Goal: Task Accomplishment & Management: Manage account settings

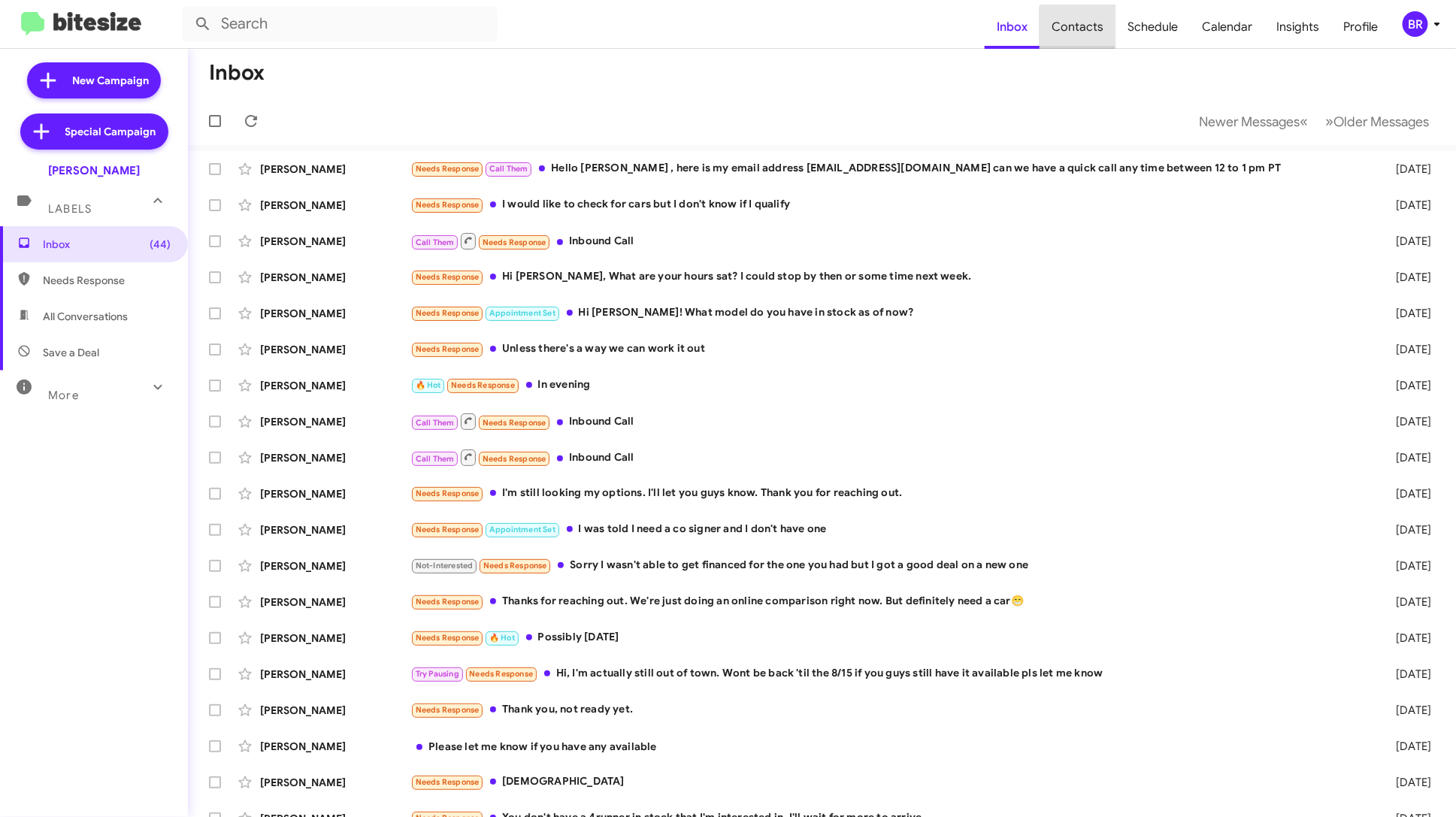
click at [1098, 30] on span "Contacts" at bounding box center [1078, 26] width 76 height 44
type input "in:groups"
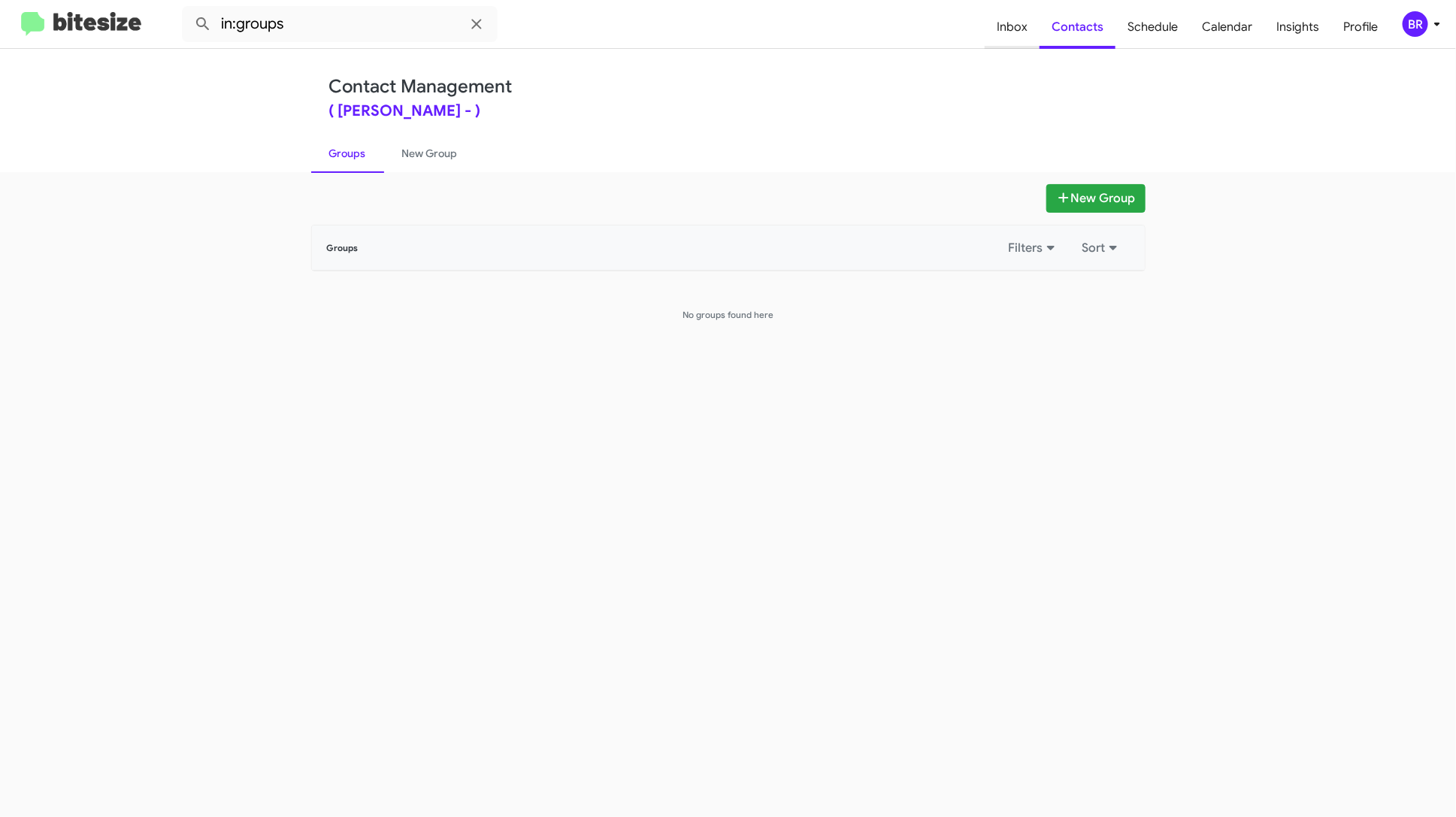
click at [1014, 30] on span "Inbox" at bounding box center [1012, 26] width 55 height 44
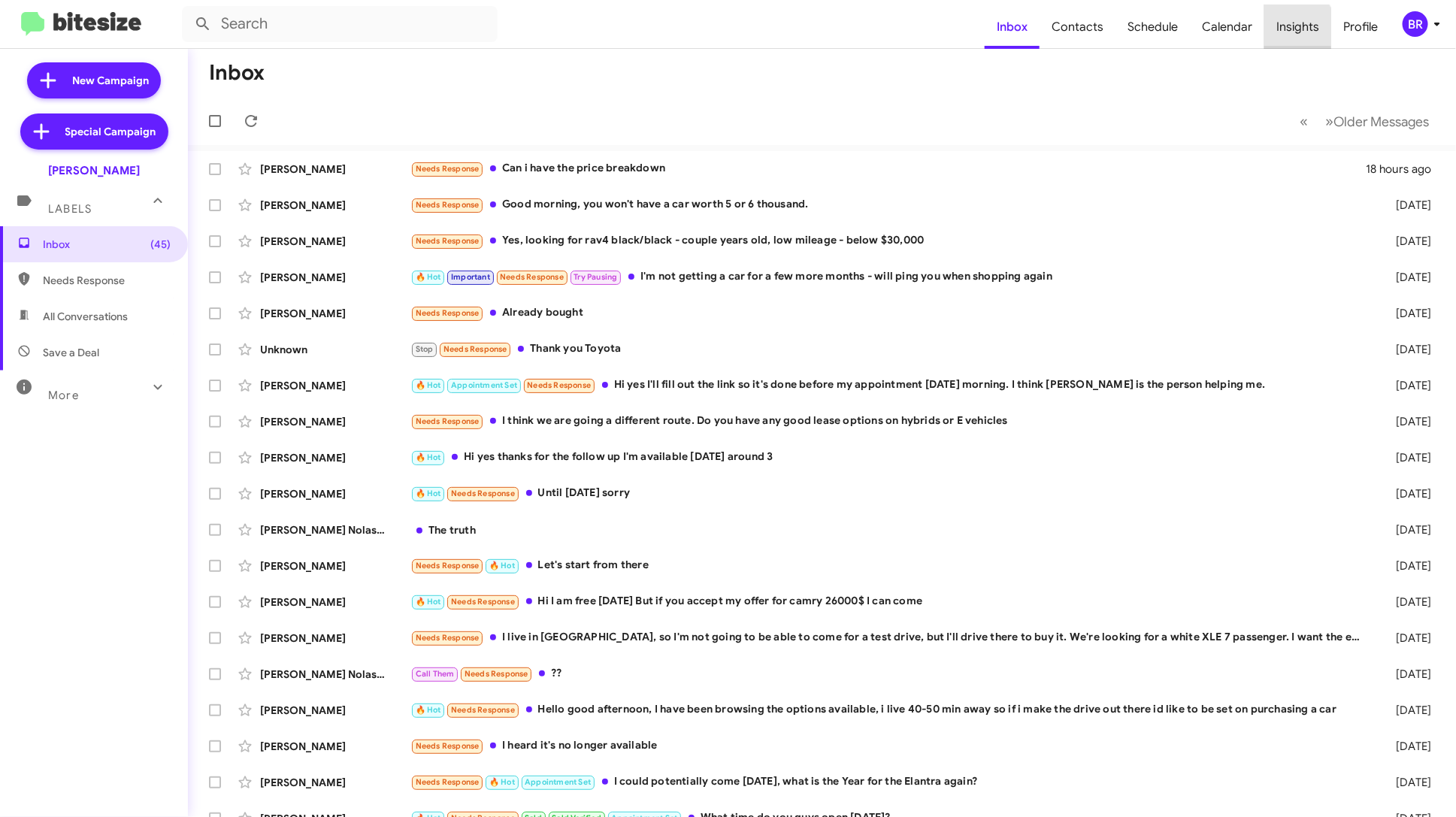
click at [1277, 31] on span "Insights" at bounding box center [1297, 26] width 67 height 44
click at [1304, 30] on span "Insights" at bounding box center [1297, 26] width 67 height 44
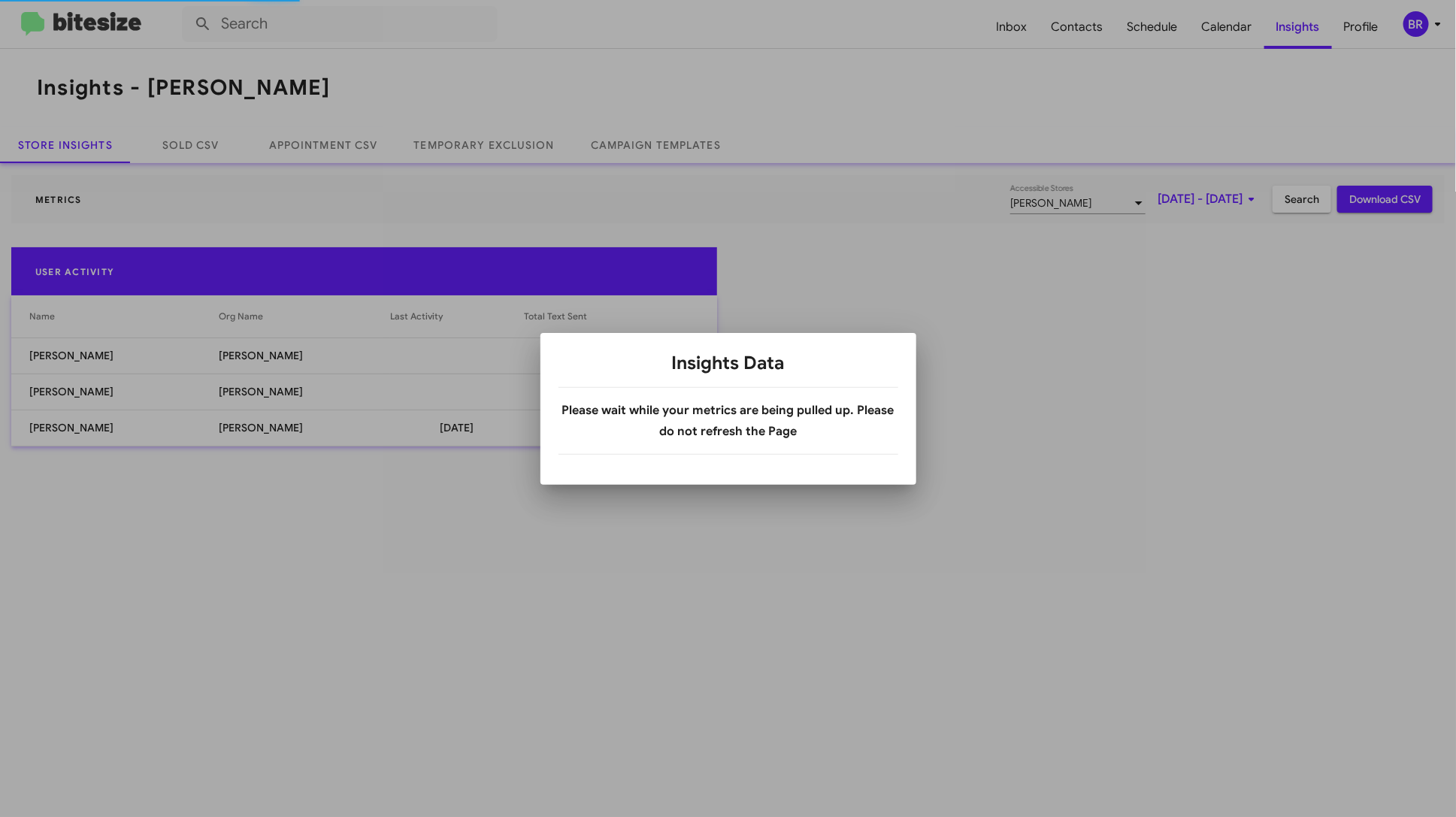
click at [1424, 35] on div at bounding box center [728, 408] width 1456 height 817
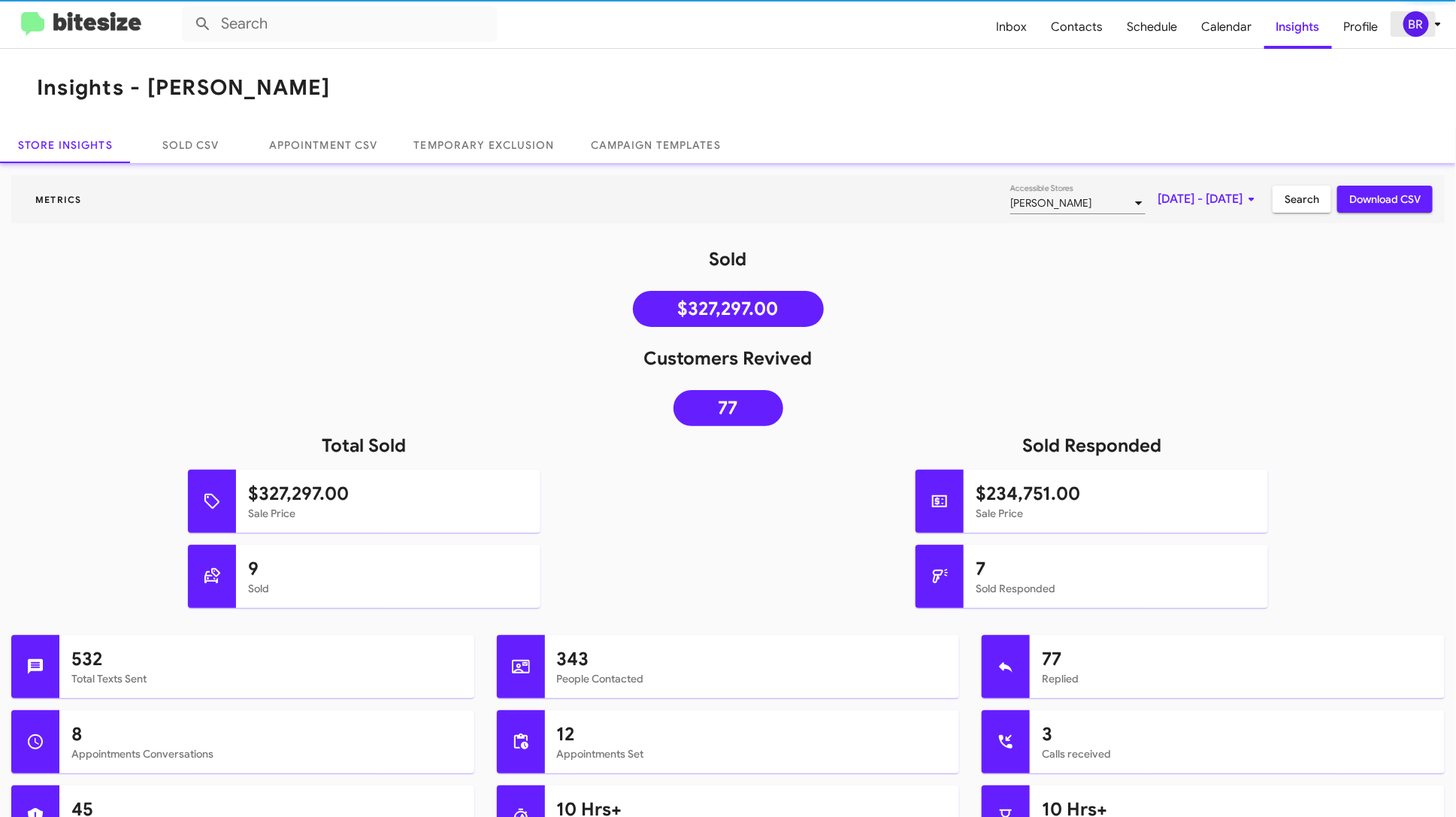
click at [1423, 30] on div "BR" at bounding box center [1416, 24] width 26 height 26
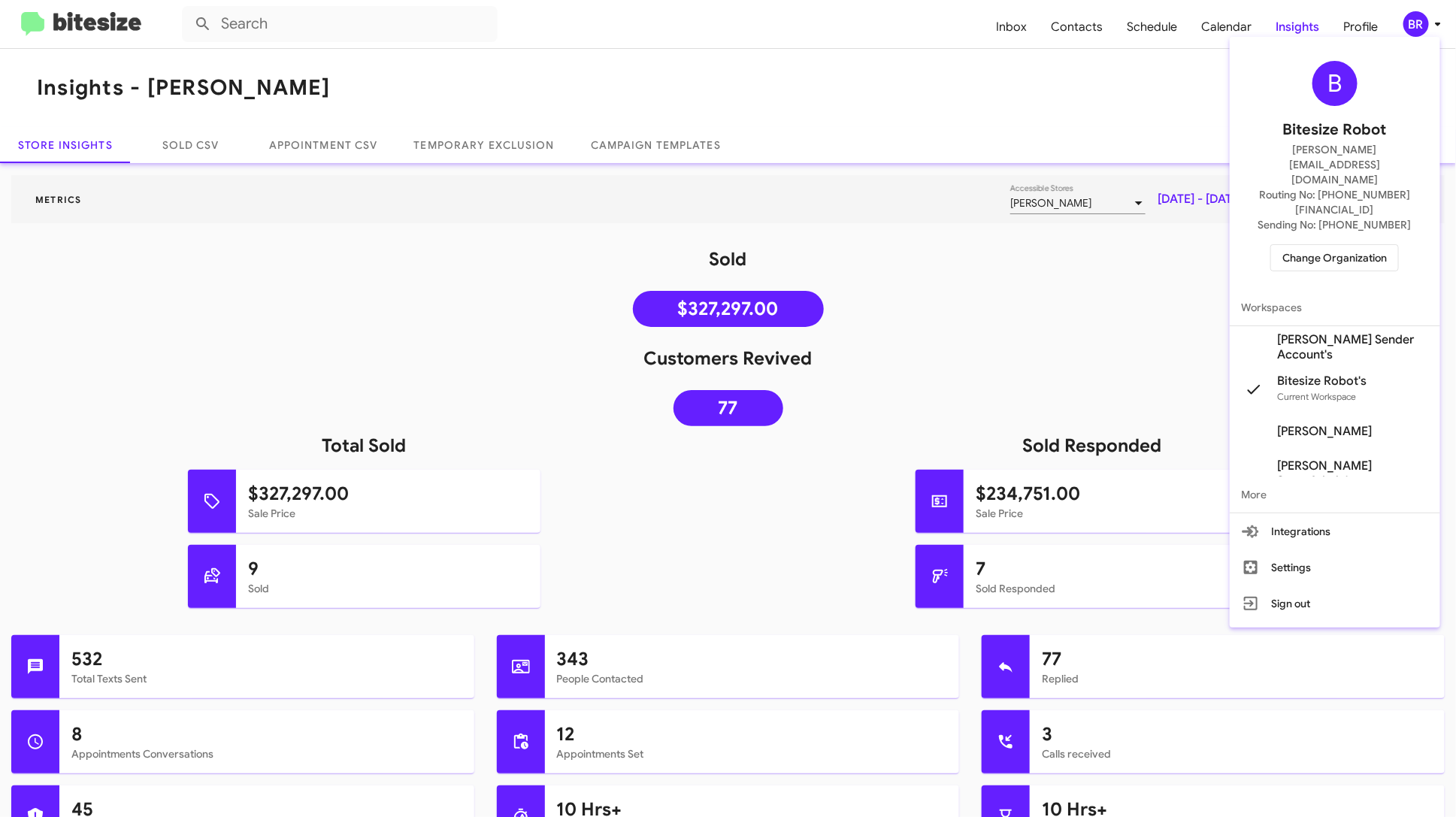
click at [1347, 245] on span "Change Organization" at bounding box center [1334, 257] width 105 height 26
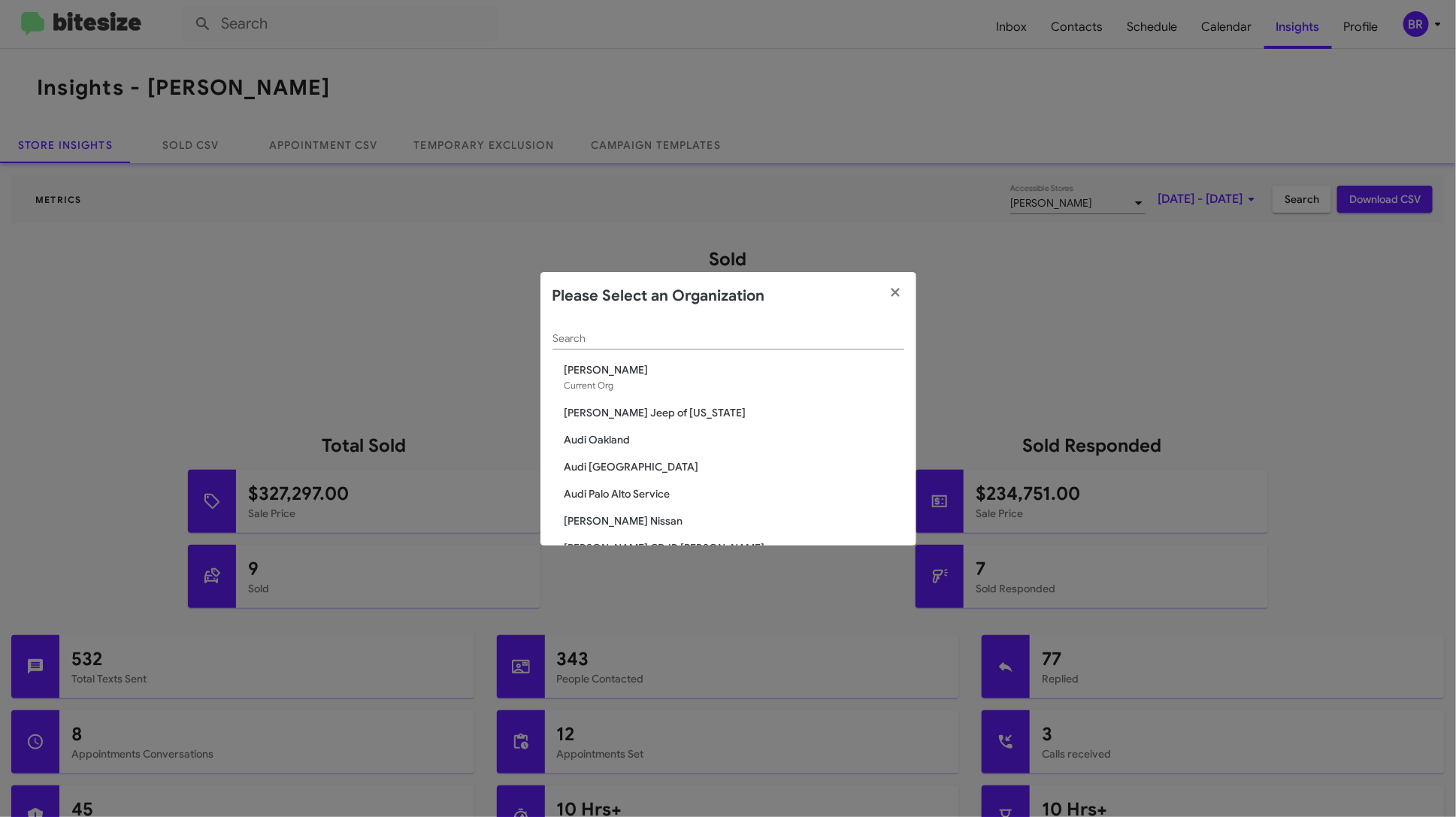
click at [783, 329] on div "Search" at bounding box center [728, 335] width 352 height 30
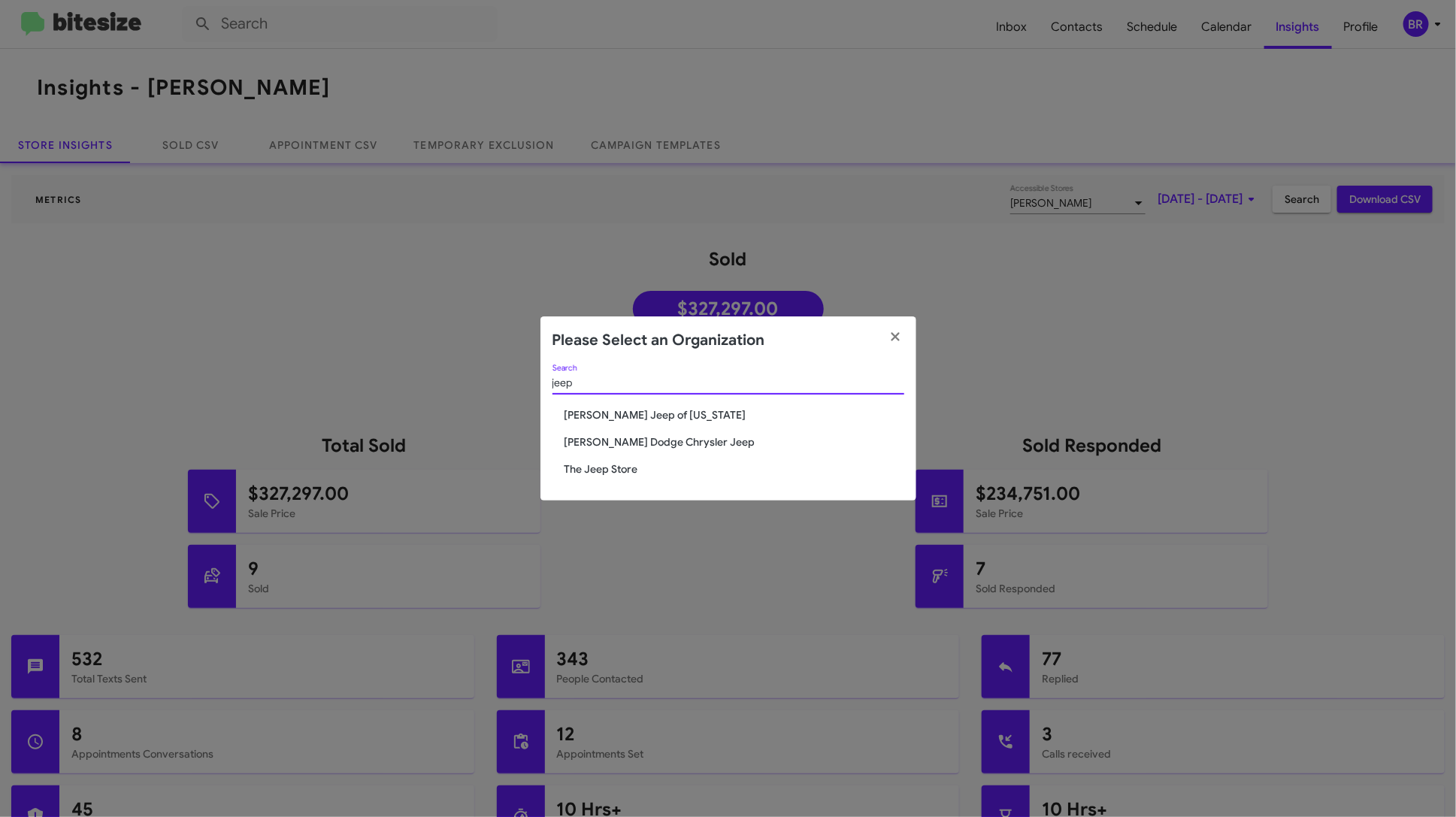
type input "jeep"
click at [624, 462] on span "The Jeep Store" at bounding box center [735, 469] width 340 height 15
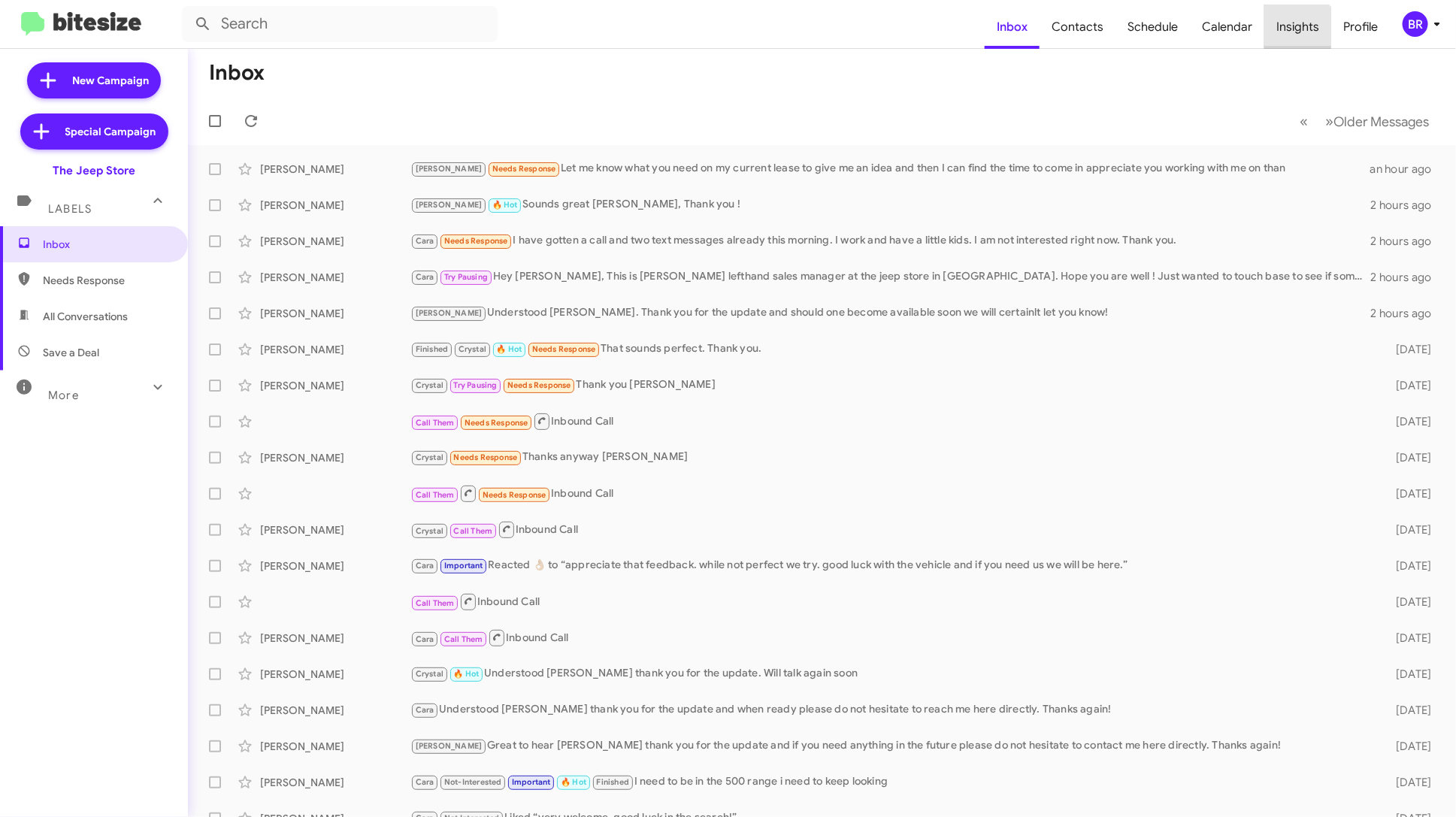
click at [1298, 38] on span "Insights" at bounding box center [1297, 26] width 67 height 44
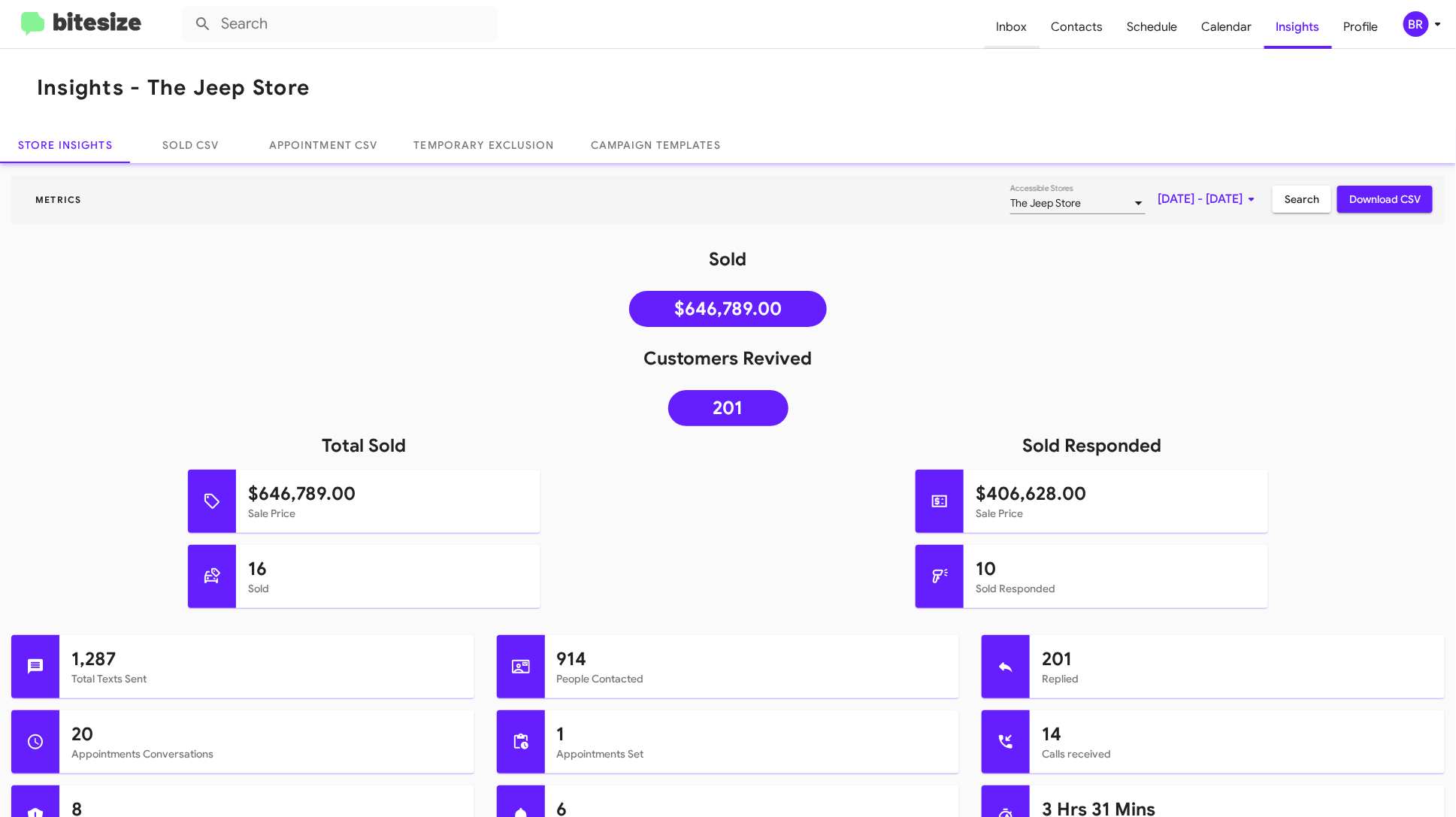
click at [1008, 36] on span "Inbox" at bounding box center [1012, 26] width 55 height 44
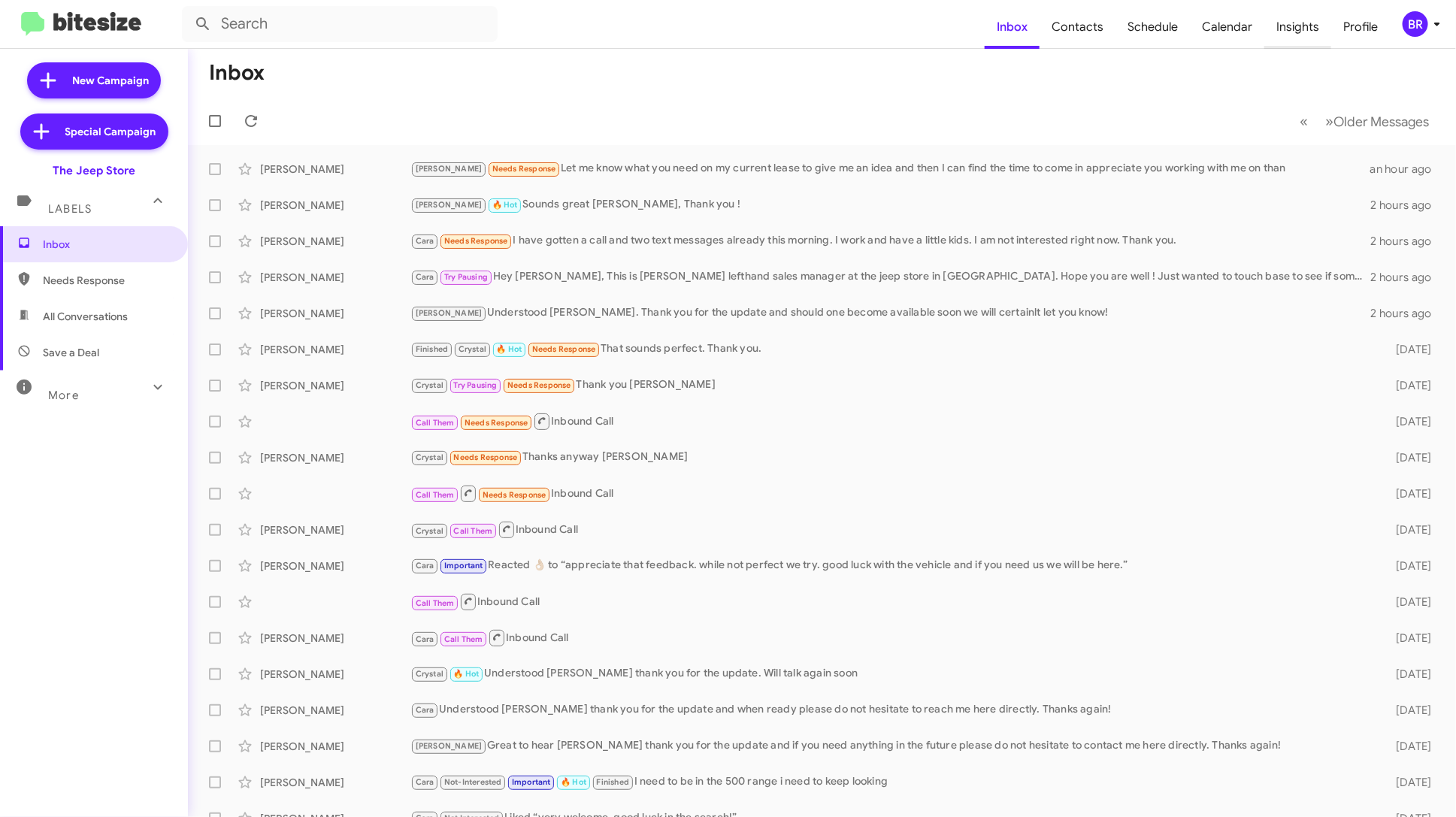
click at [1308, 32] on span "Insights" at bounding box center [1297, 26] width 67 height 44
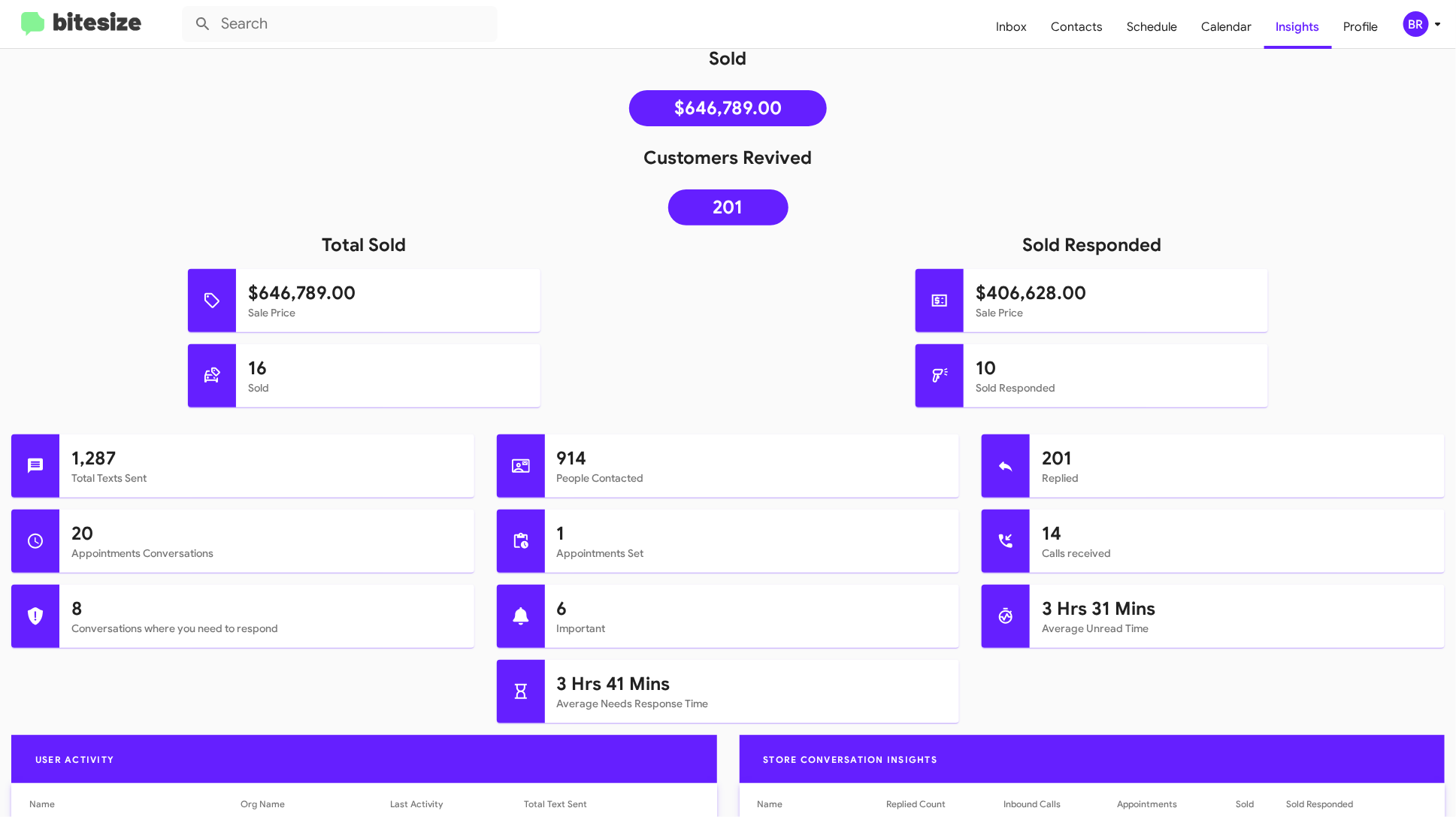
scroll to position [205, 0]
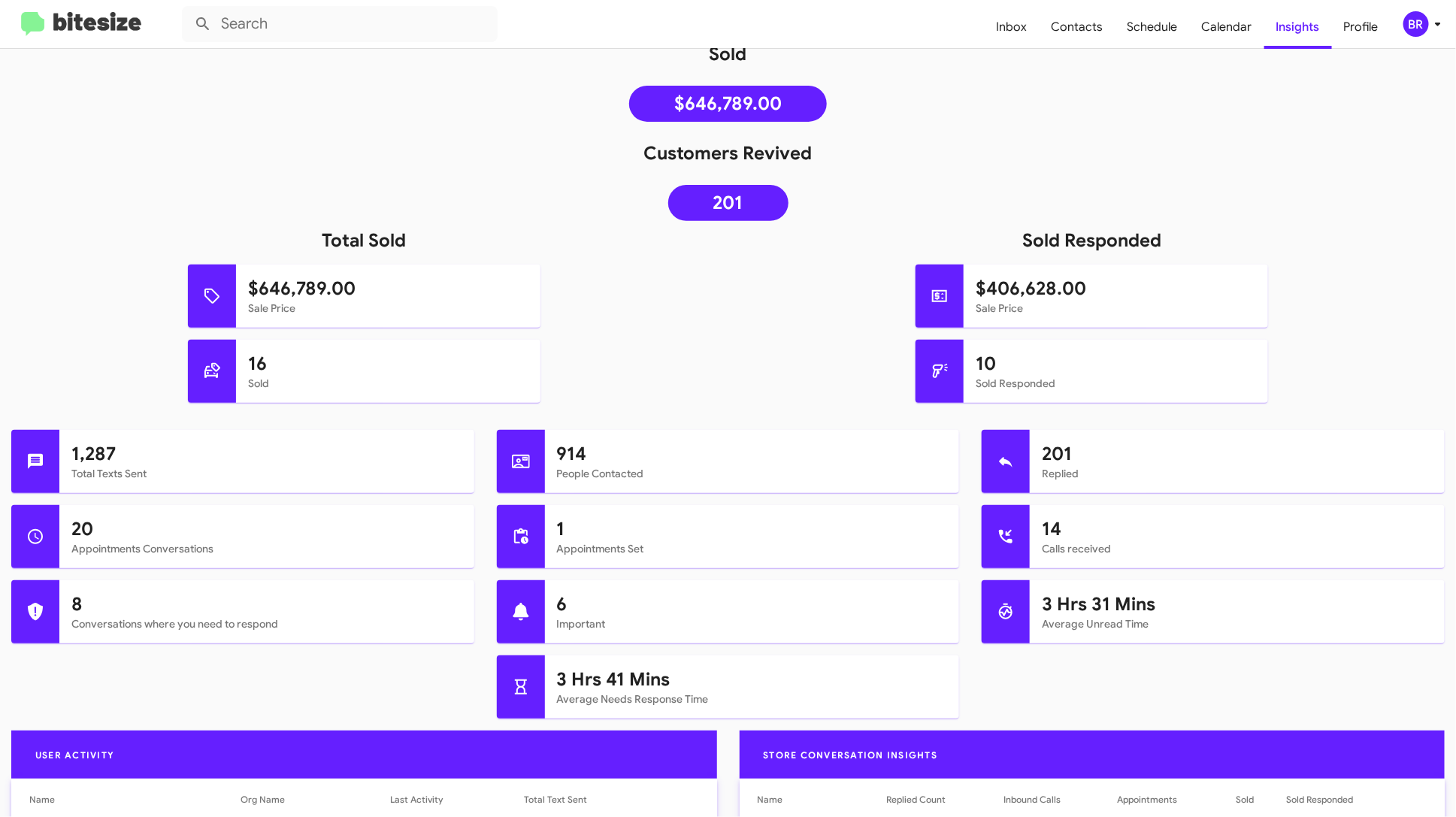
click at [1425, 22] on div "BR" at bounding box center [1416, 24] width 26 height 26
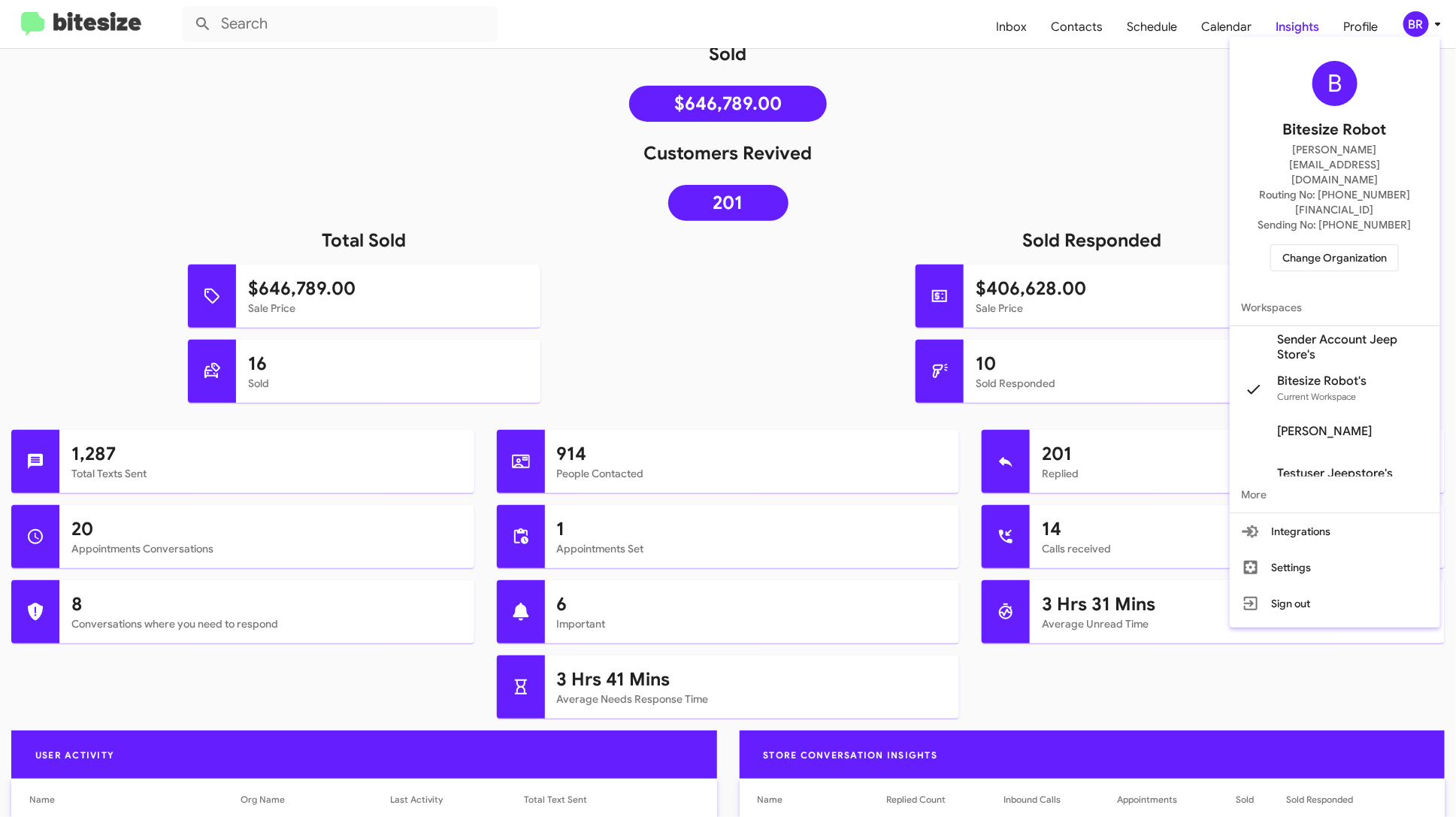
click at [1056, 166] on div at bounding box center [728, 408] width 1456 height 817
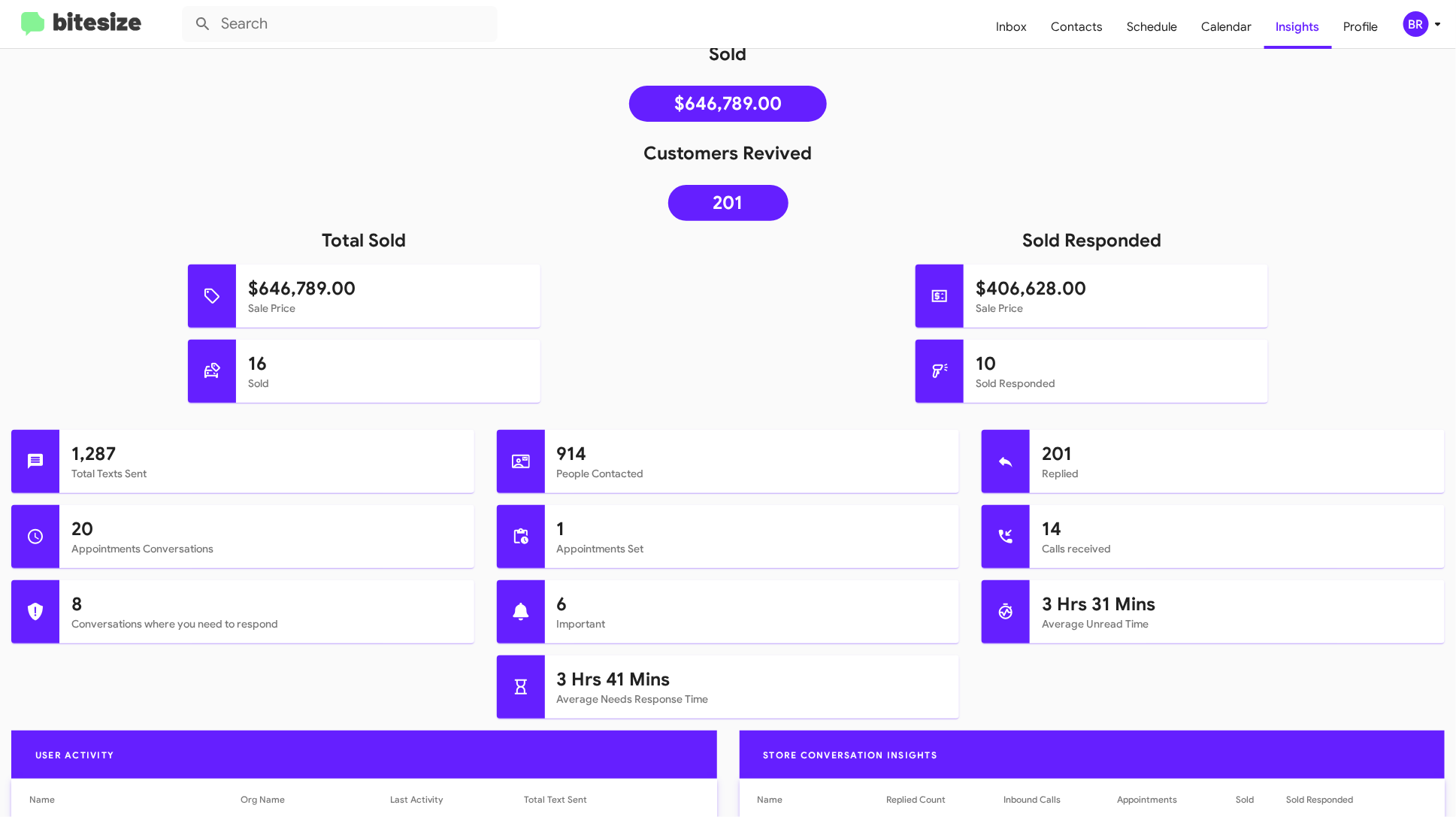
click at [1418, 28] on div "BR" at bounding box center [1416, 24] width 26 height 26
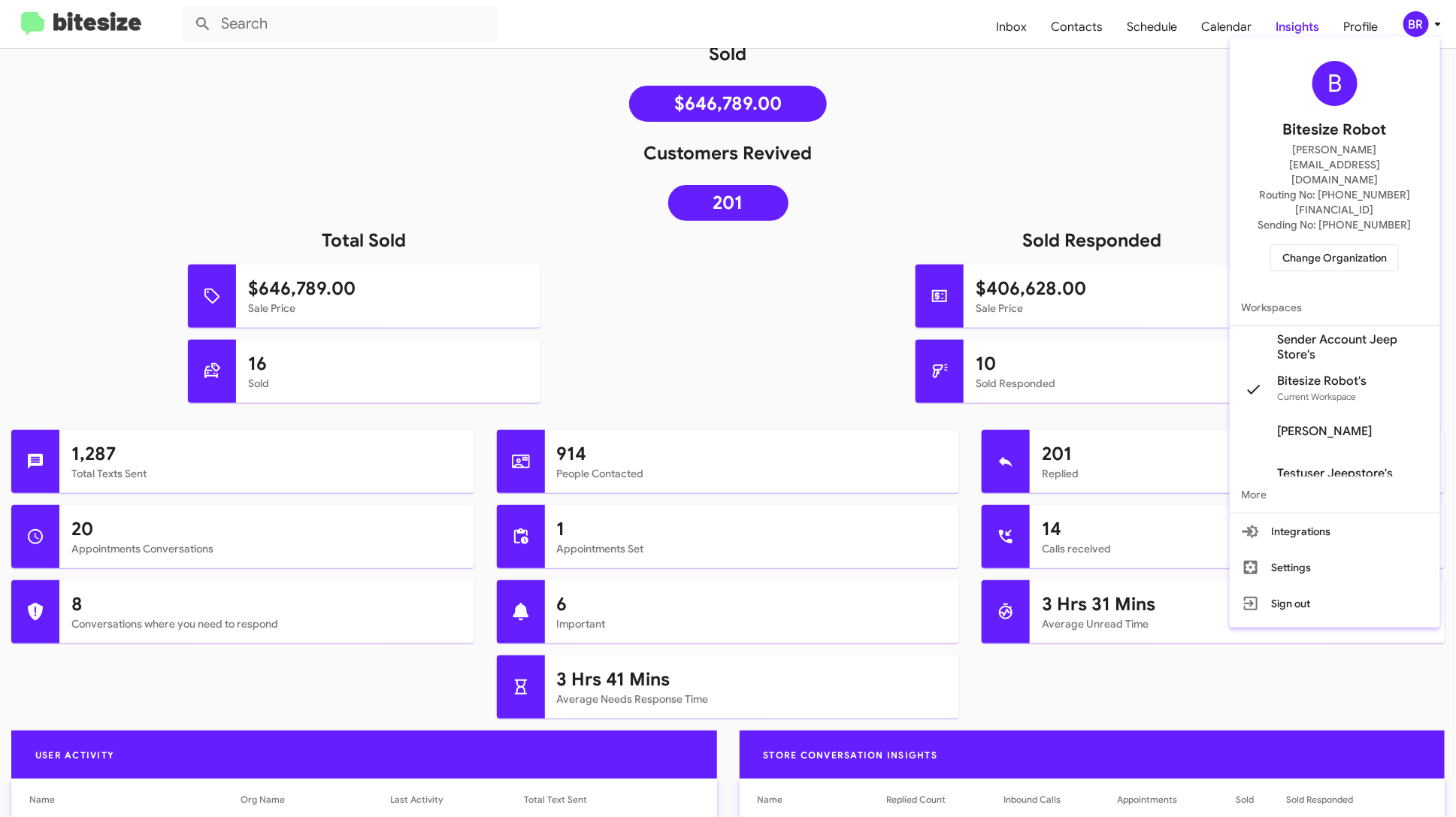
click at [1344, 245] on span "Change Organization" at bounding box center [1334, 257] width 105 height 26
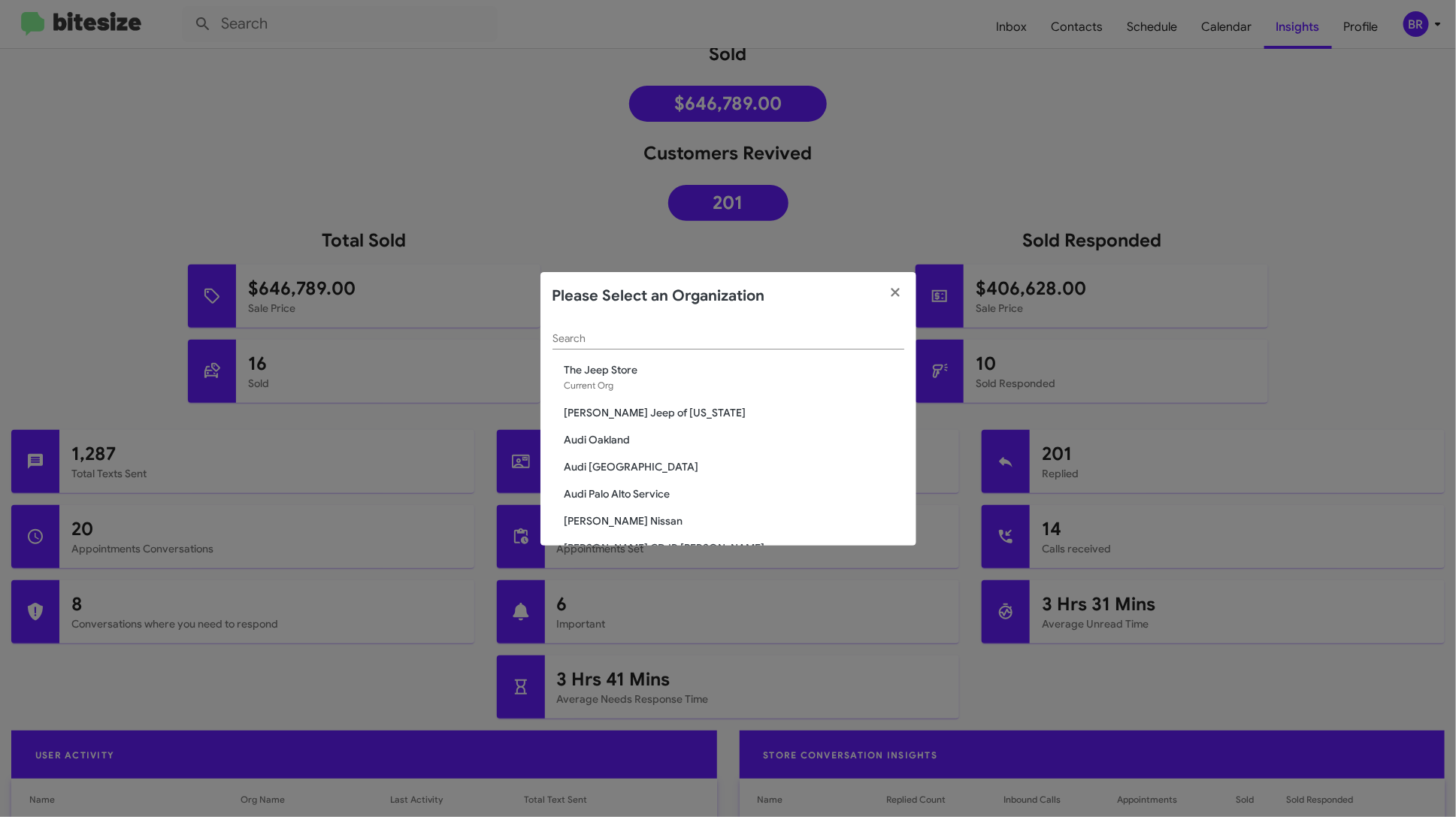
click at [753, 331] on div "Search" at bounding box center [728, 335] width 352 height 30
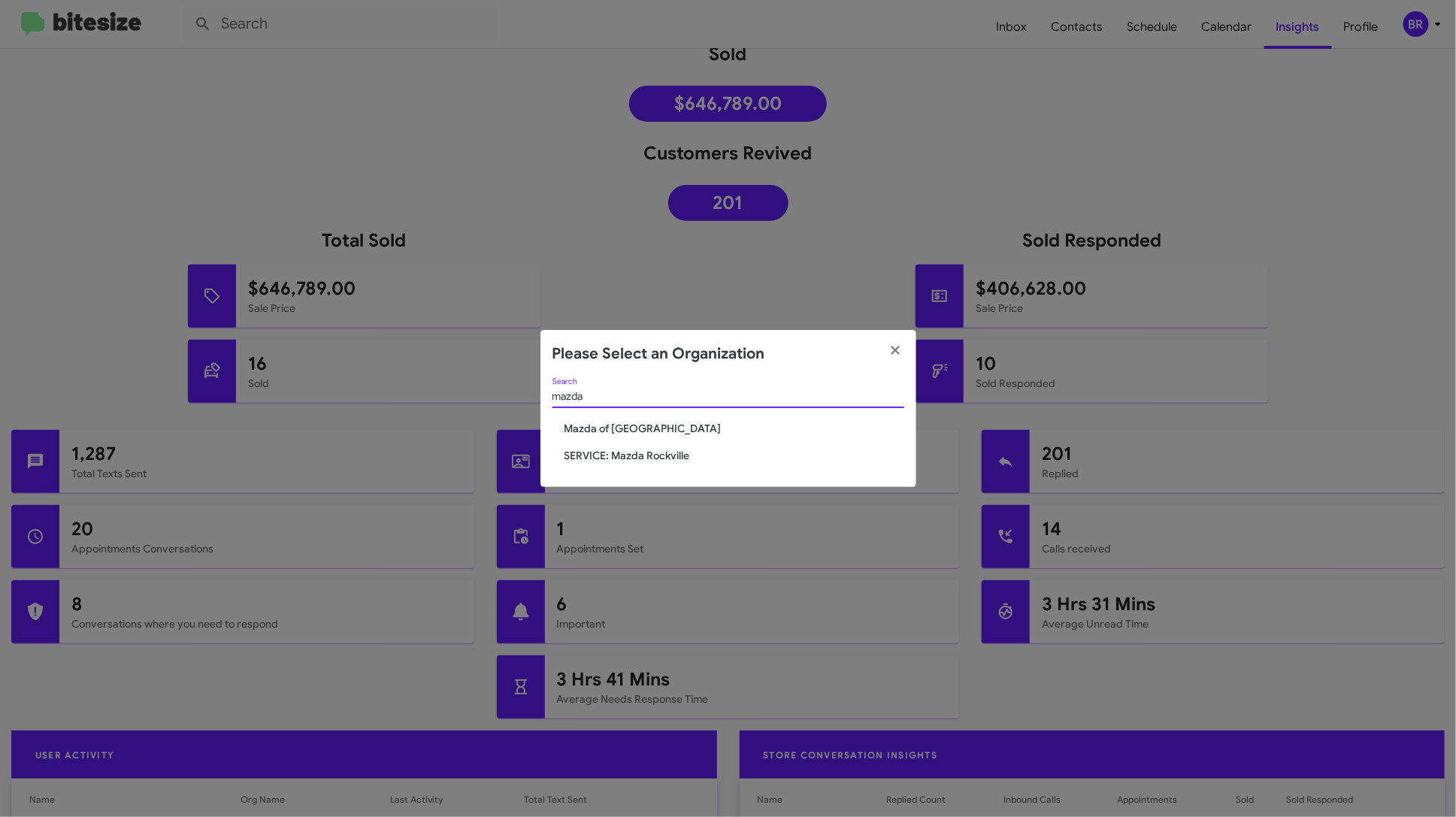
type input "mazda"
click at [634, 421] on span "Mazda of [GEOGRAPHIC_DATA]" at bounding box center [735, 429] width 340 height 15
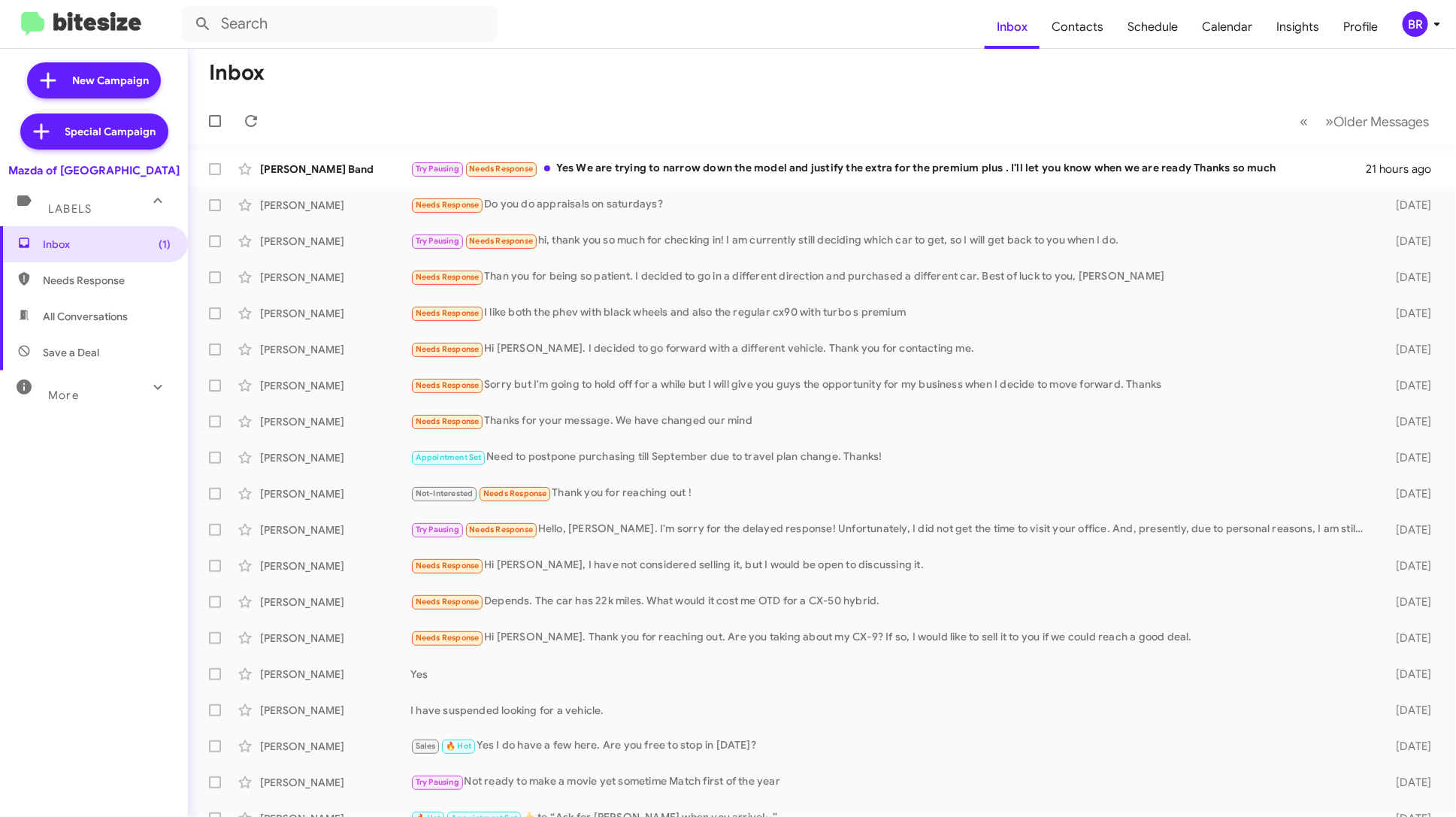
click at [1425, 30] on div "BR" at bounding box center [1415, 24] width 26 height 26
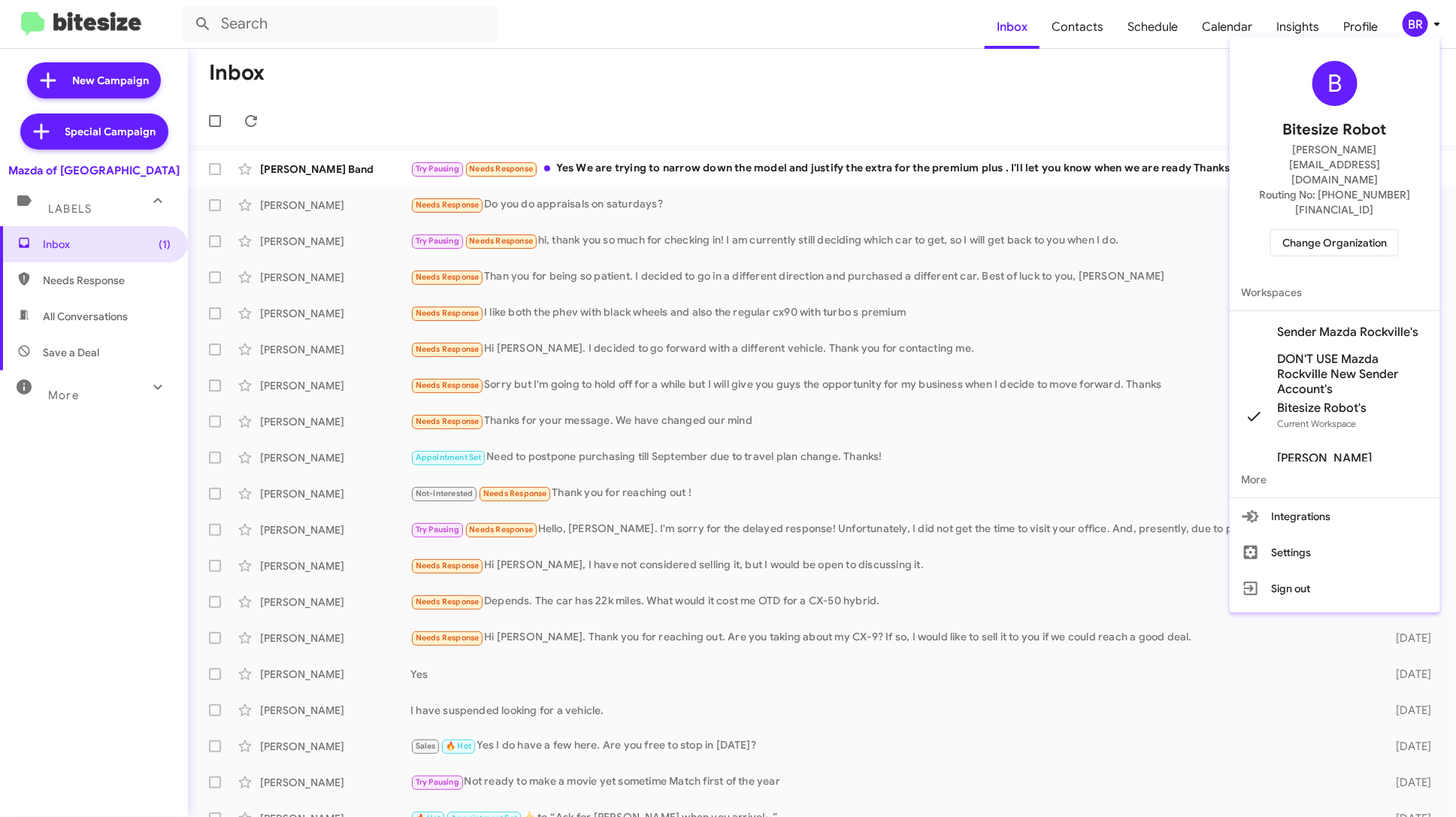
click at [1328, 230] on span "Change Organization" at bounding box center [1334, 242] width 105 height 26
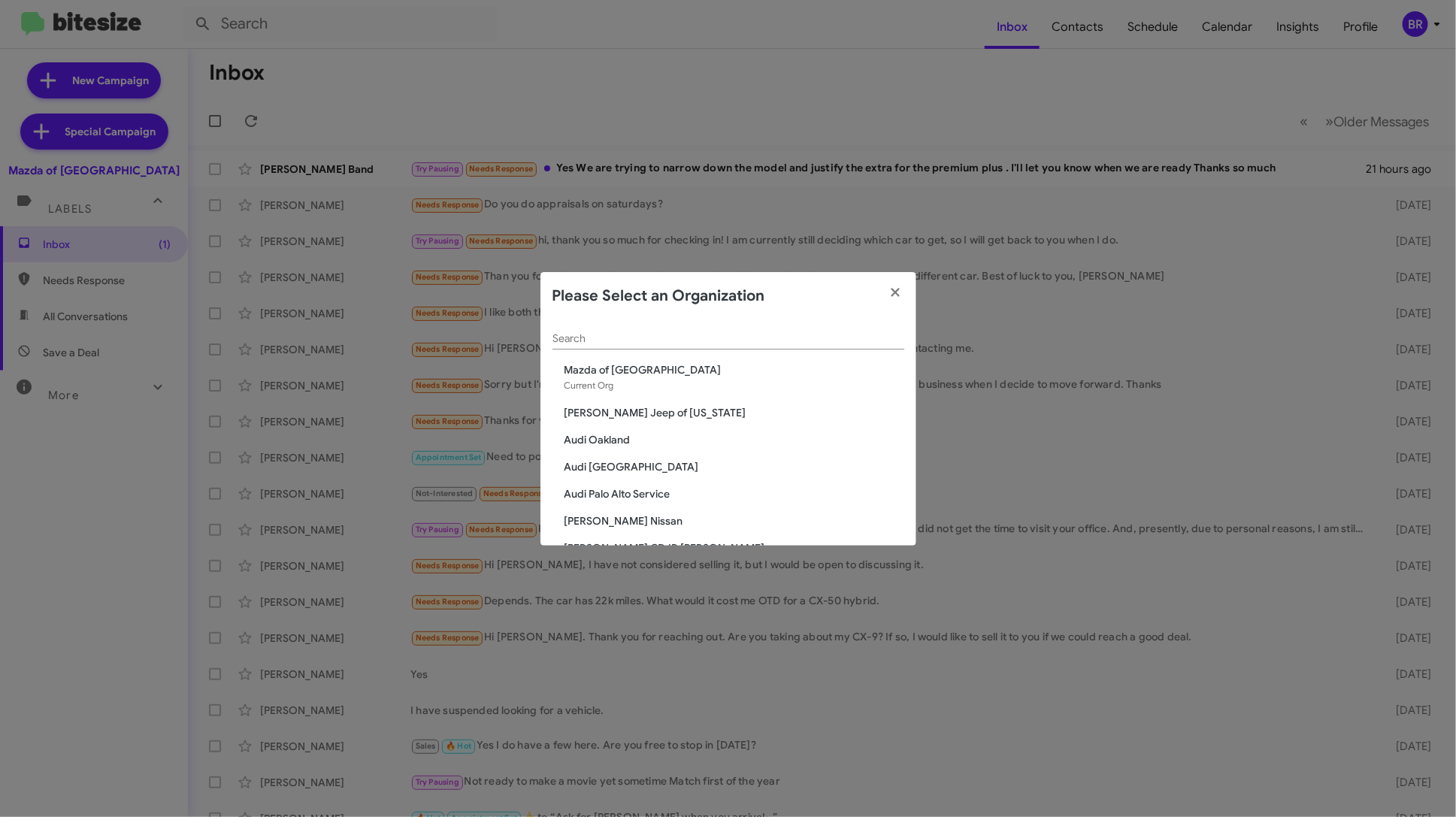
click at [743, 333] on input "Search" at bounding box center [728, 339] width 352 height 12
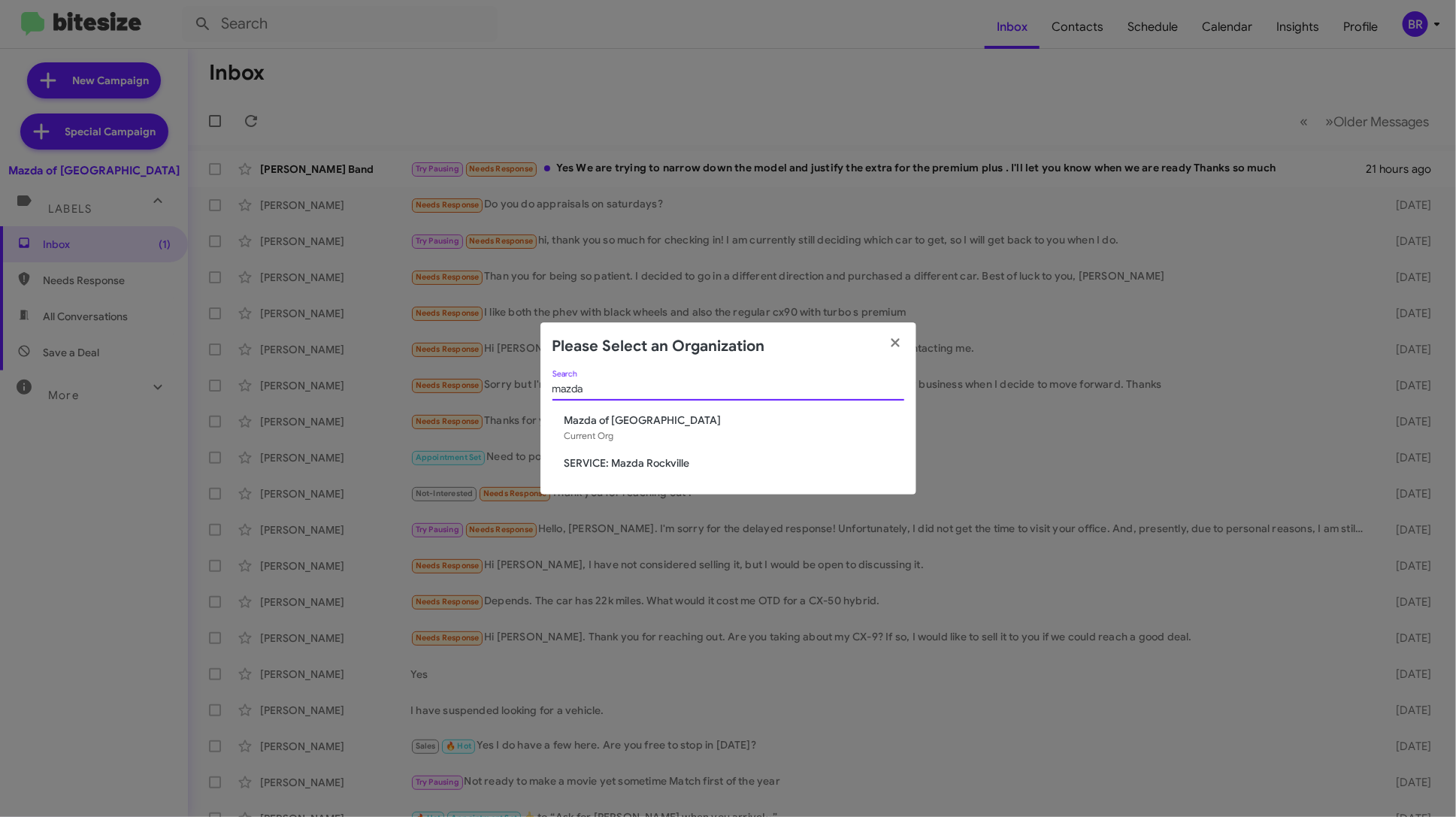
type input "mazda"
click at [651, 460] on span "SERVICE: Mazda Rockville" at bounding box center [735, 462] width 340 height 15
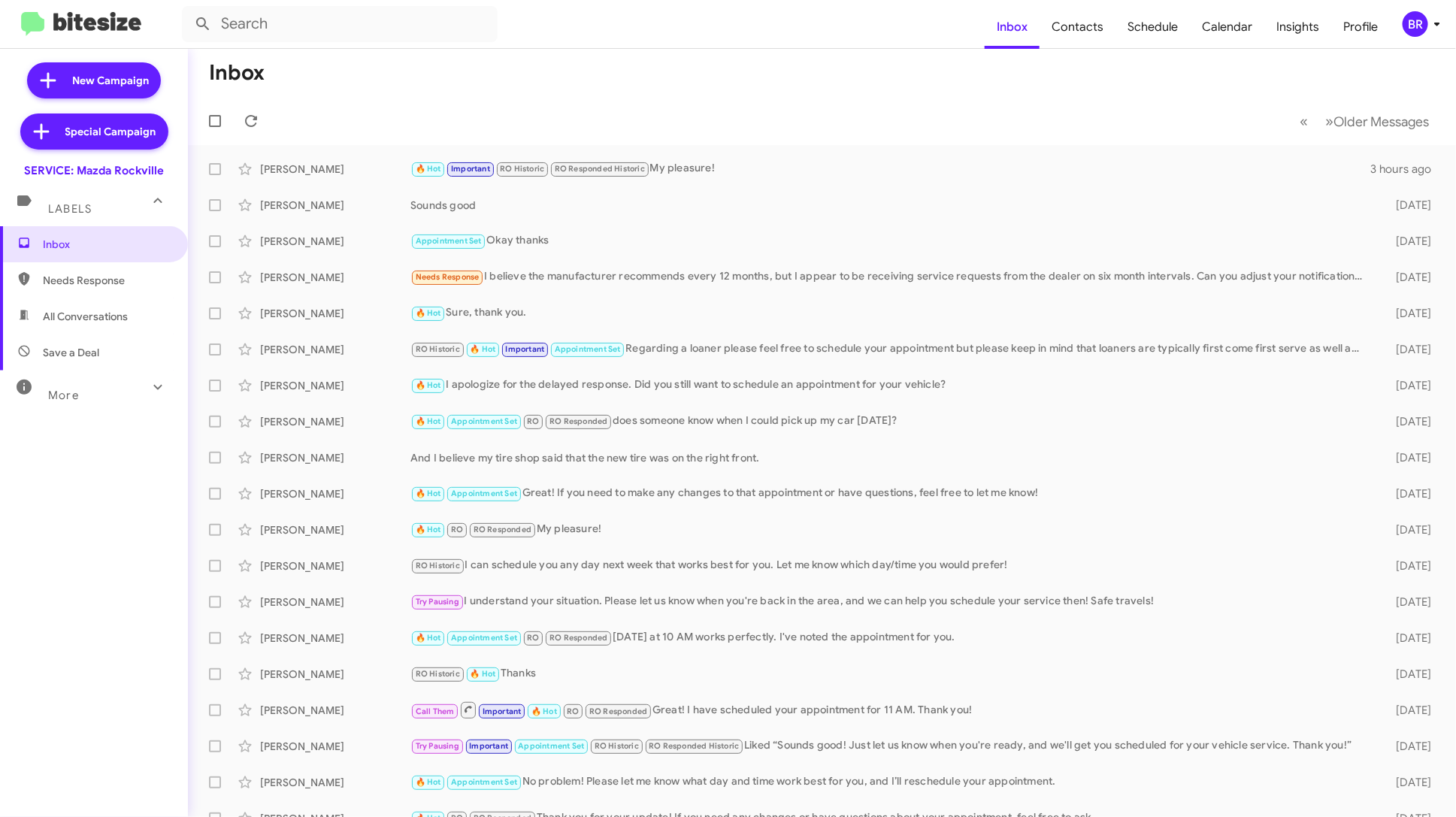
click at [1427, 24] on div "BR" at bounding box center [1415, 24] width 26 height 26
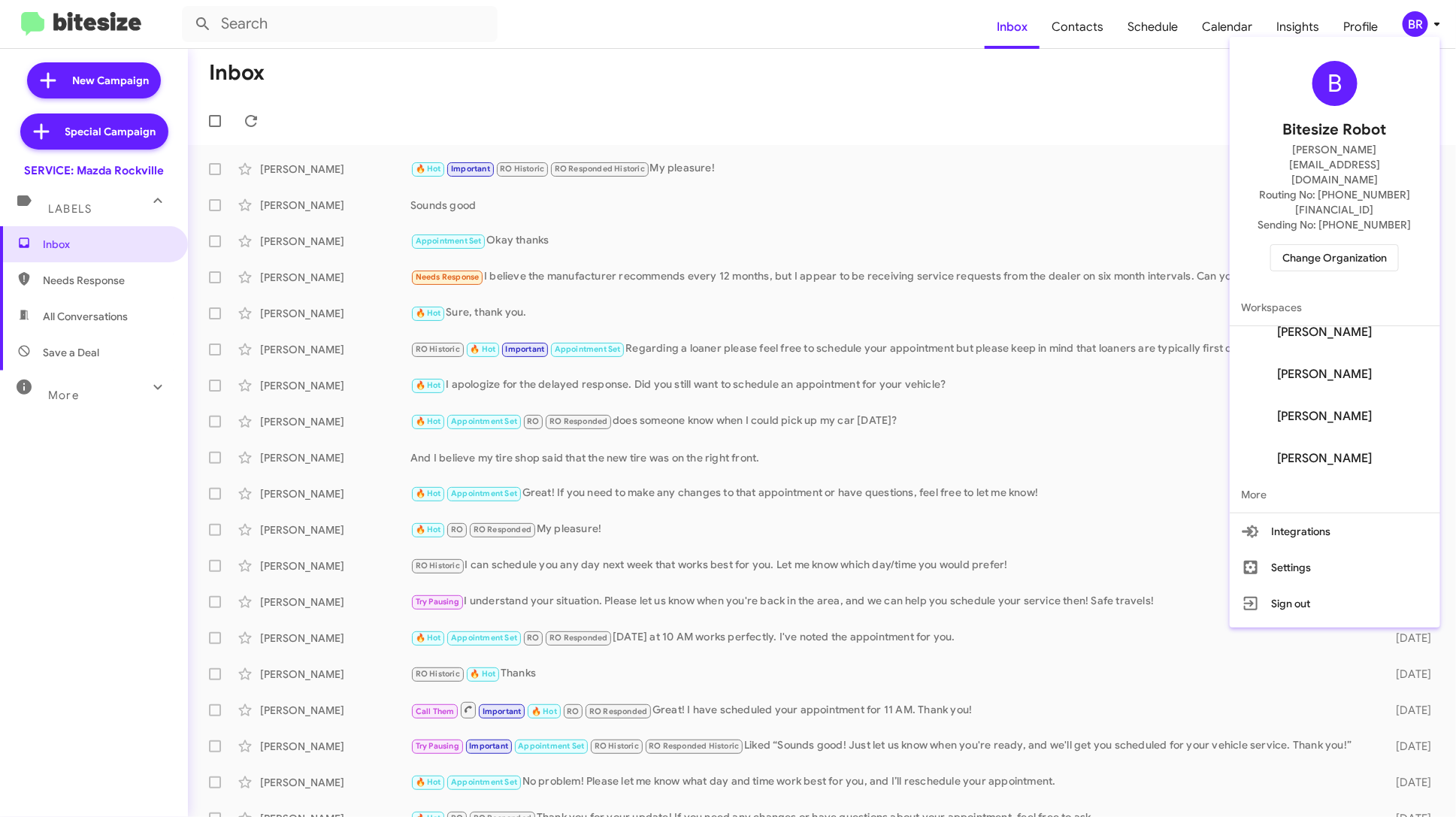
scroll to position [228, 0]
click at [1315, 549] on button "Settings" at bounding box center [1334, 567] width 210 height 36
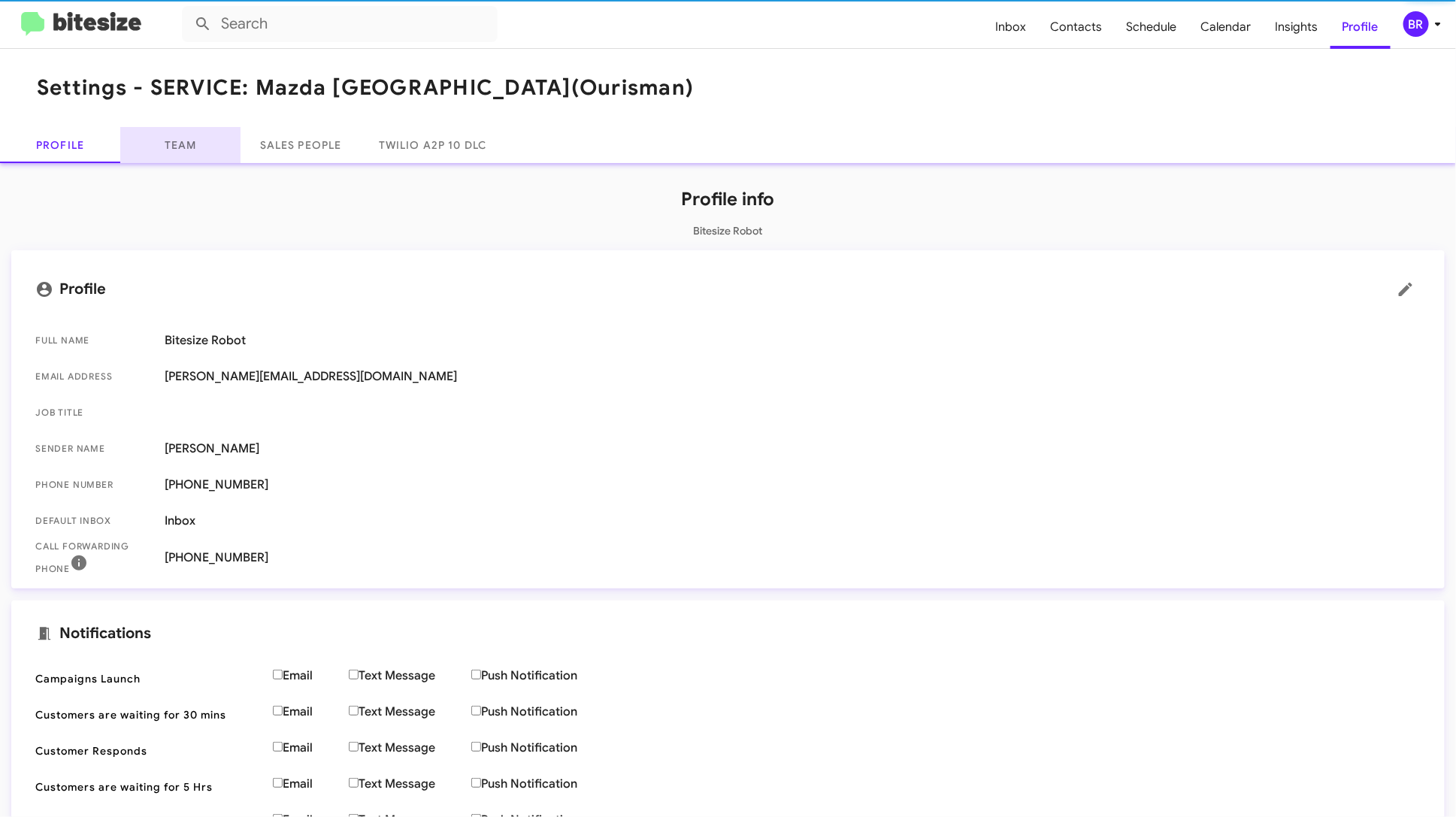
click at [192, 142] on link "Team" at bounding box center [181, 145] width 120 height 36
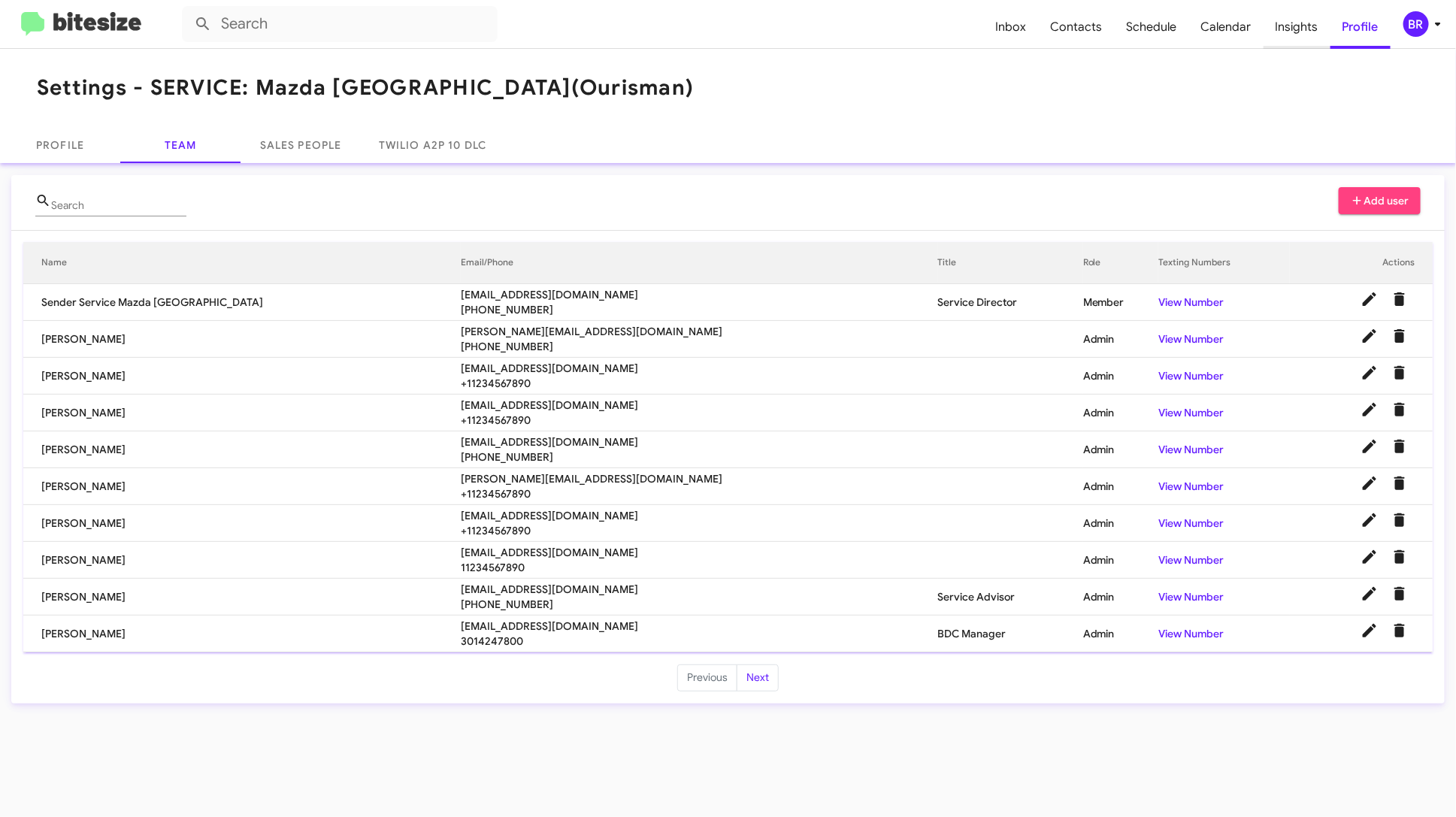
click at [1304, 32] on span "Insights" at bounding box center [1297, 26] width 67 height 44
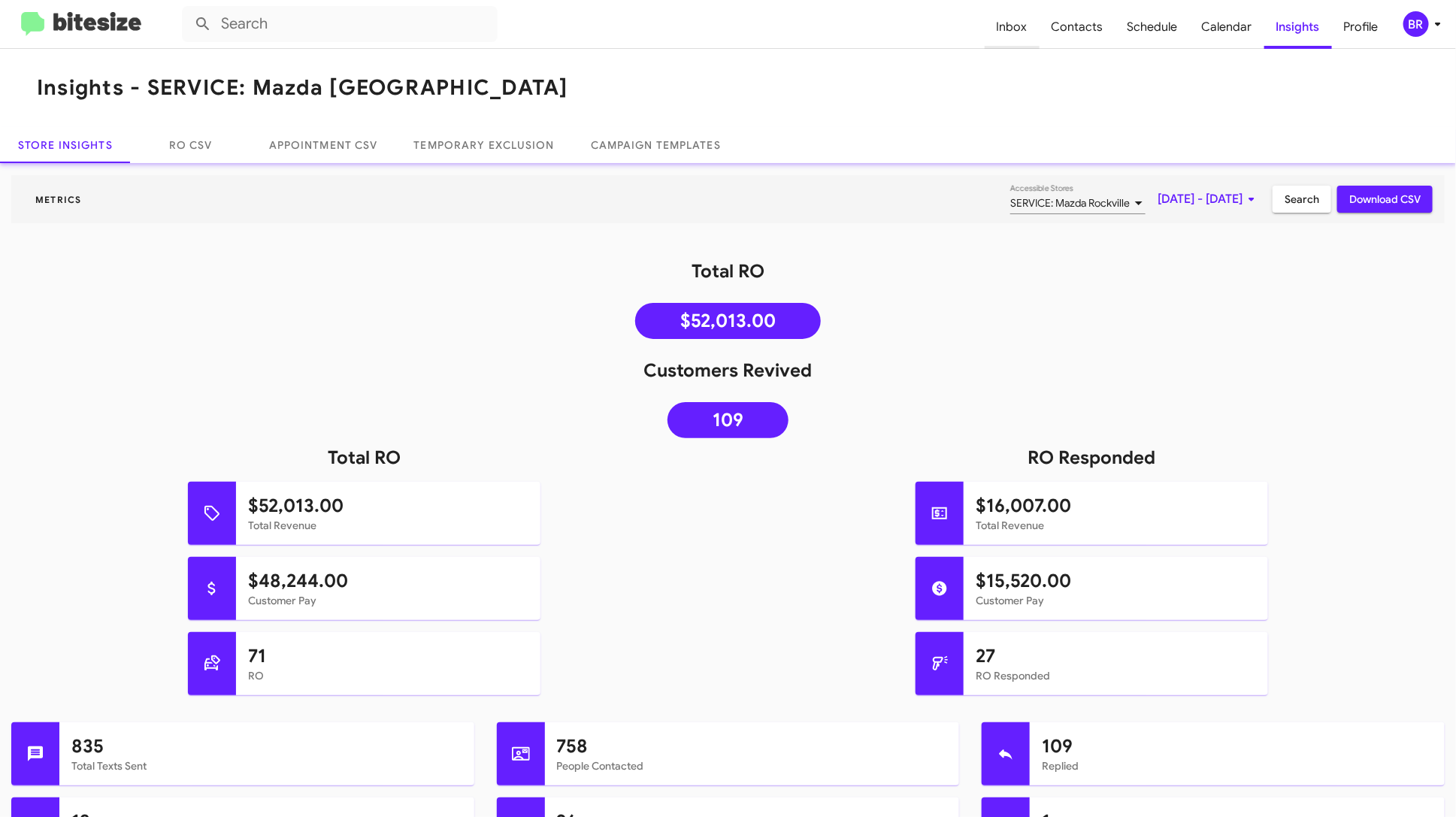
click at [1026, 38] on span "Inbox" at bounding box center [1012, 26] width 55 height 44
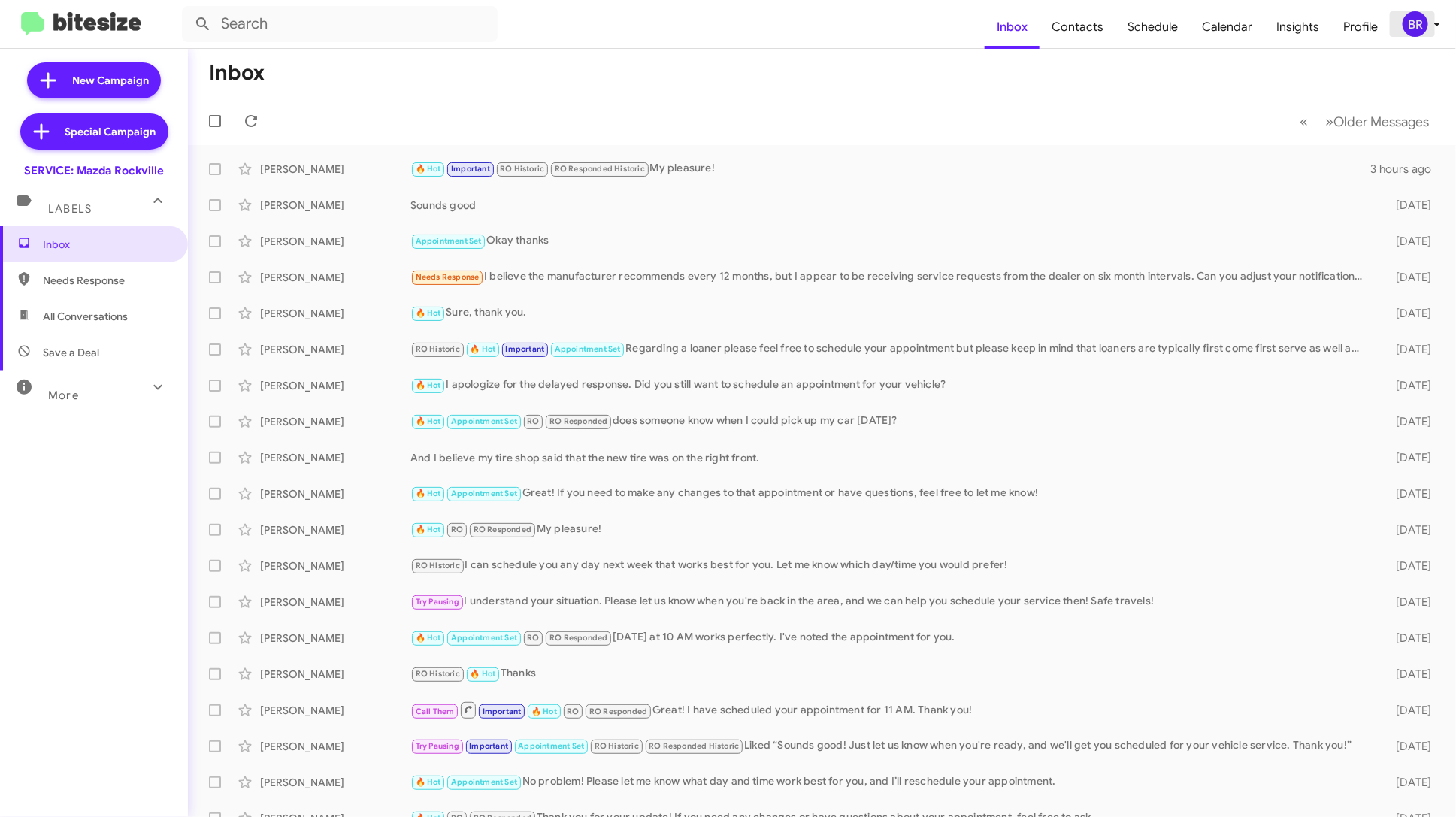
click at [1433, 28] on icon at bounding box center [1437, 24] width 18 height 18
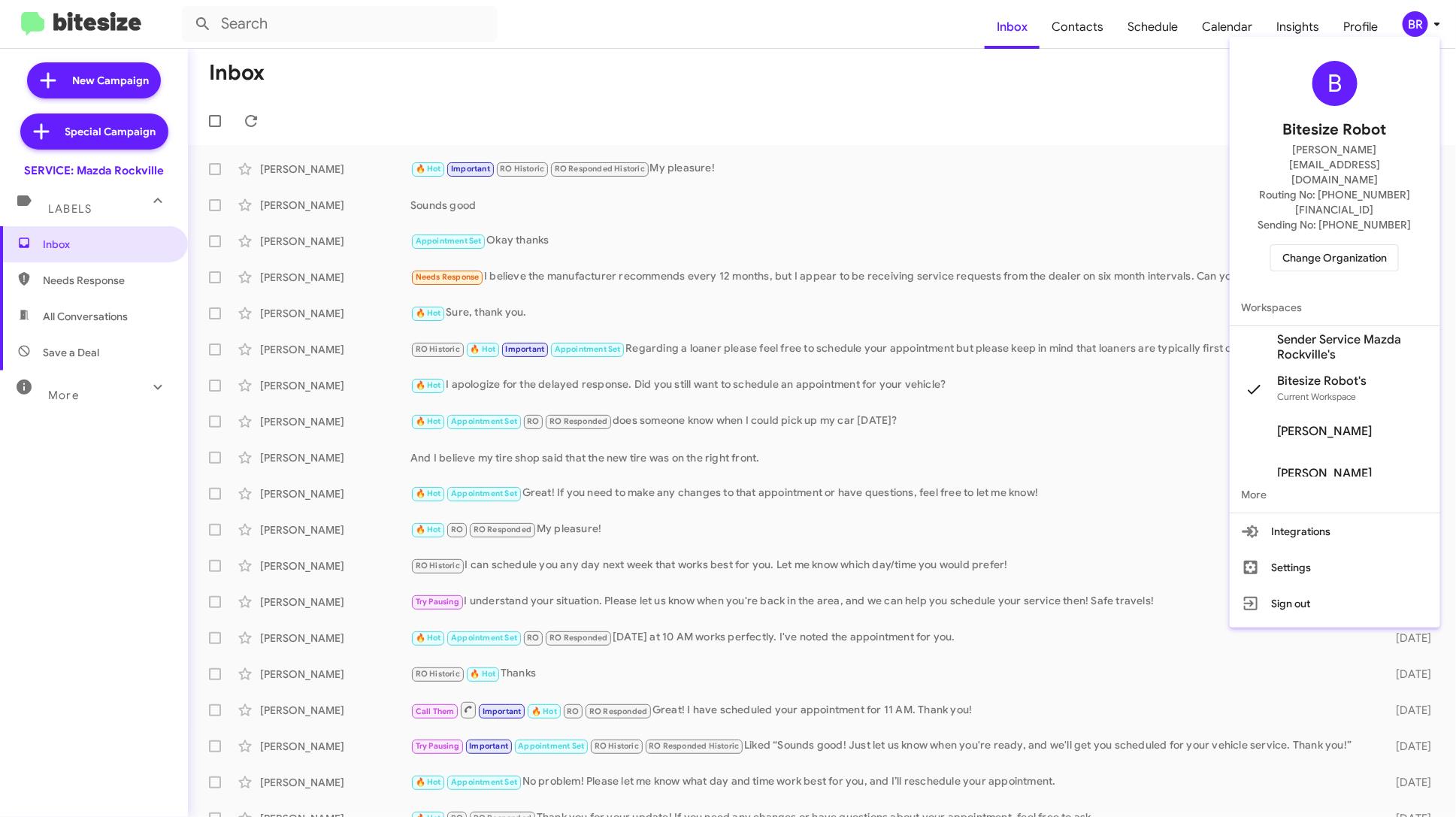
click at [73, 387] on div at bounding box center [728, 408] width 1456 height 817
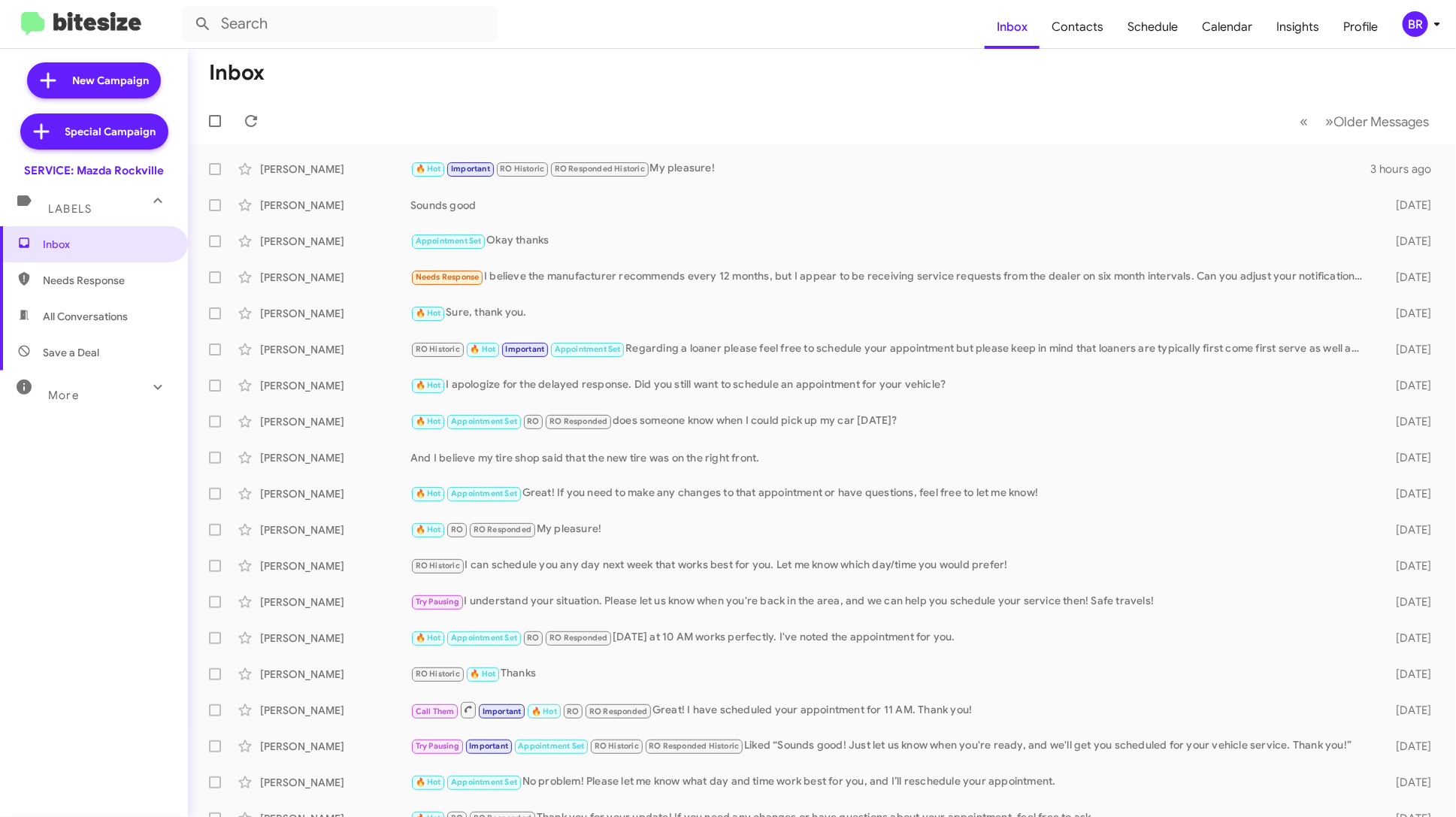
click at [72, 389] on span "More" at bounding box center [63, 395] width 31 height 13
click at [66, 609] on span "Sold" at bounding box center [94, 617] width 188 height 36
type input "in:sold"
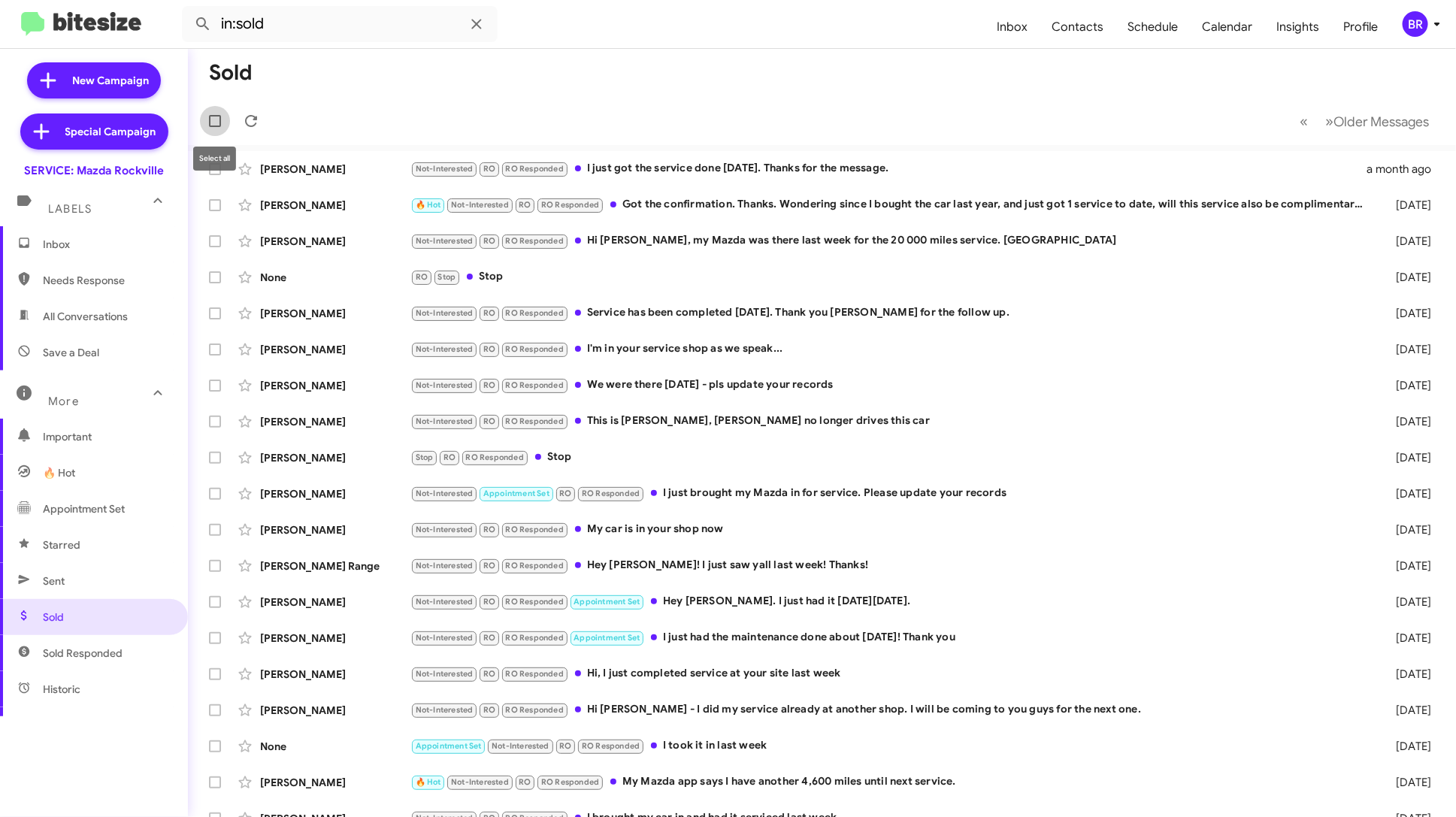
click at [216, 122] on span at bounding box center [214, 120] width 12 height 12
click at [215, 127] on input "checkbox" at bounding box center [214, 127] width 1 height 1
checkbox input "true"
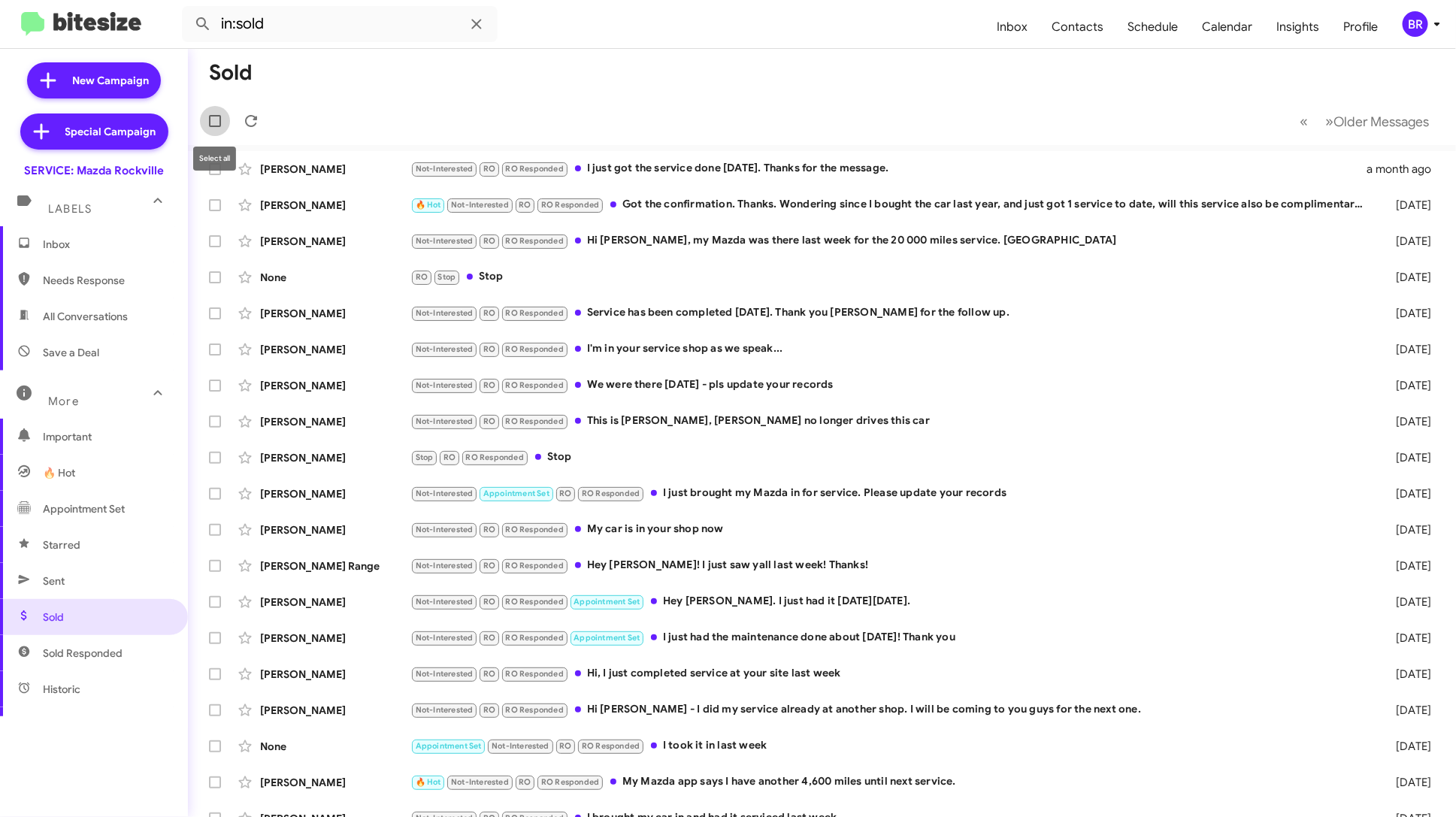
checkbox input "true"
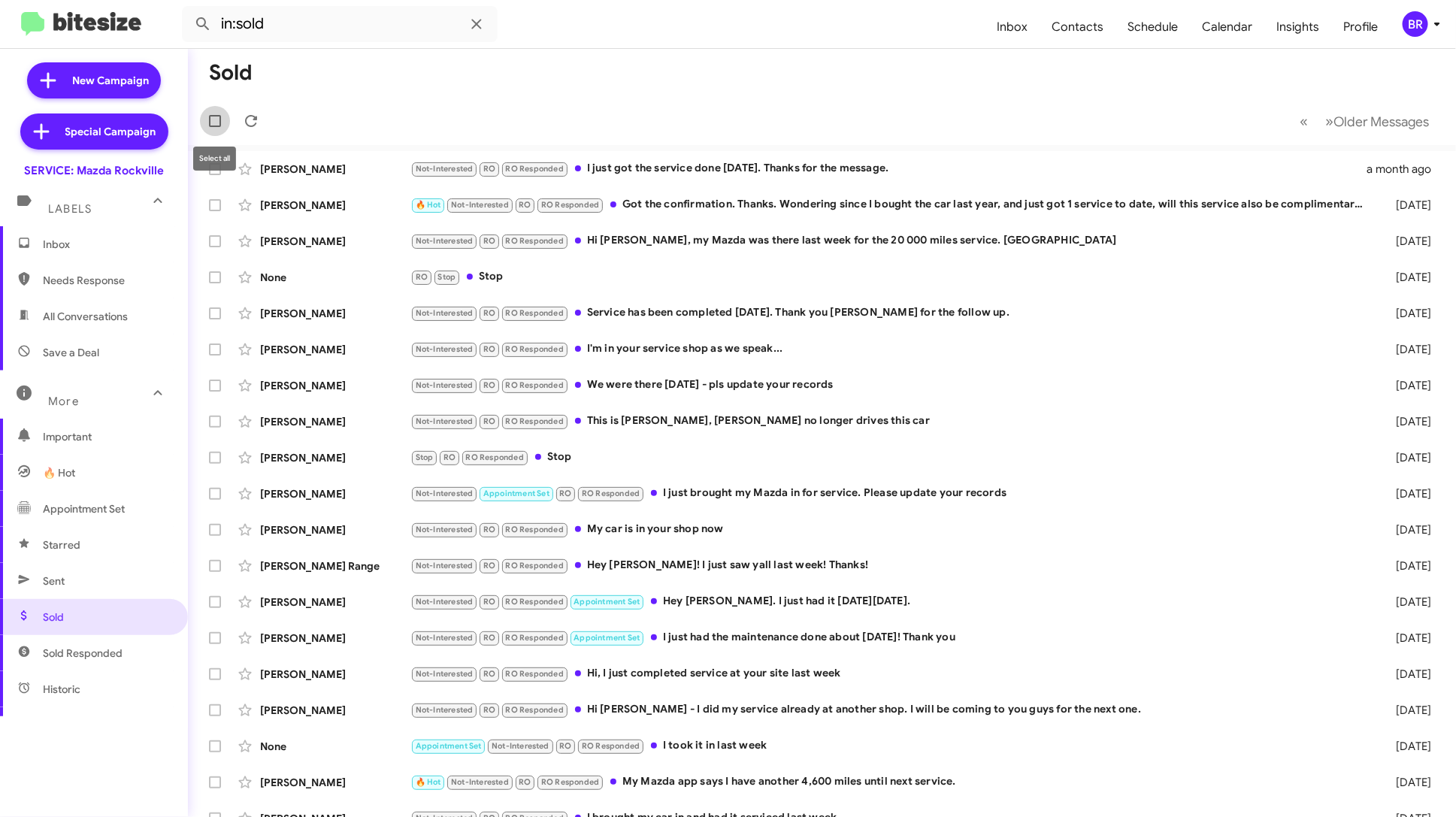
checkbox input "true"
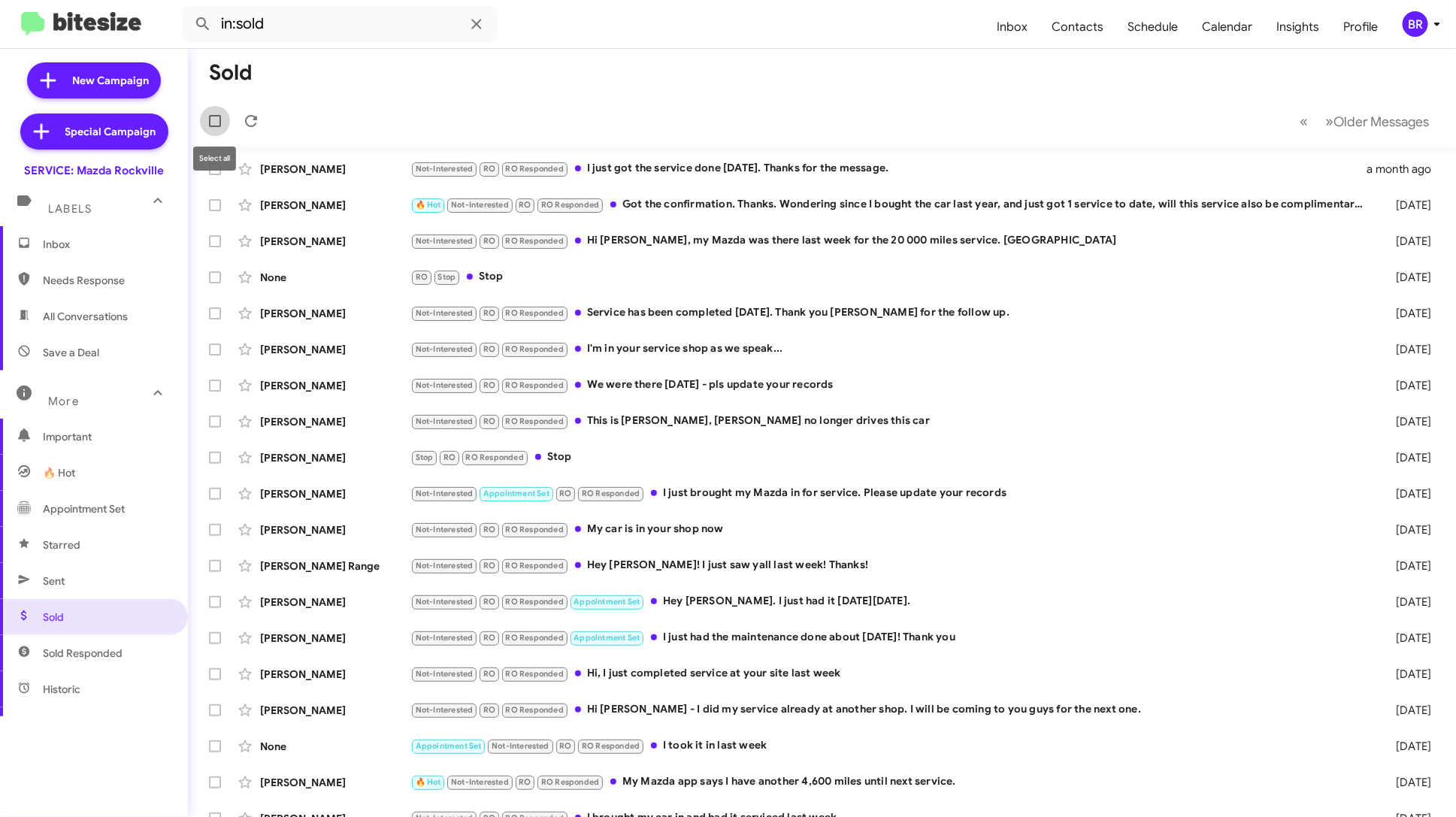
checkbox input "true"
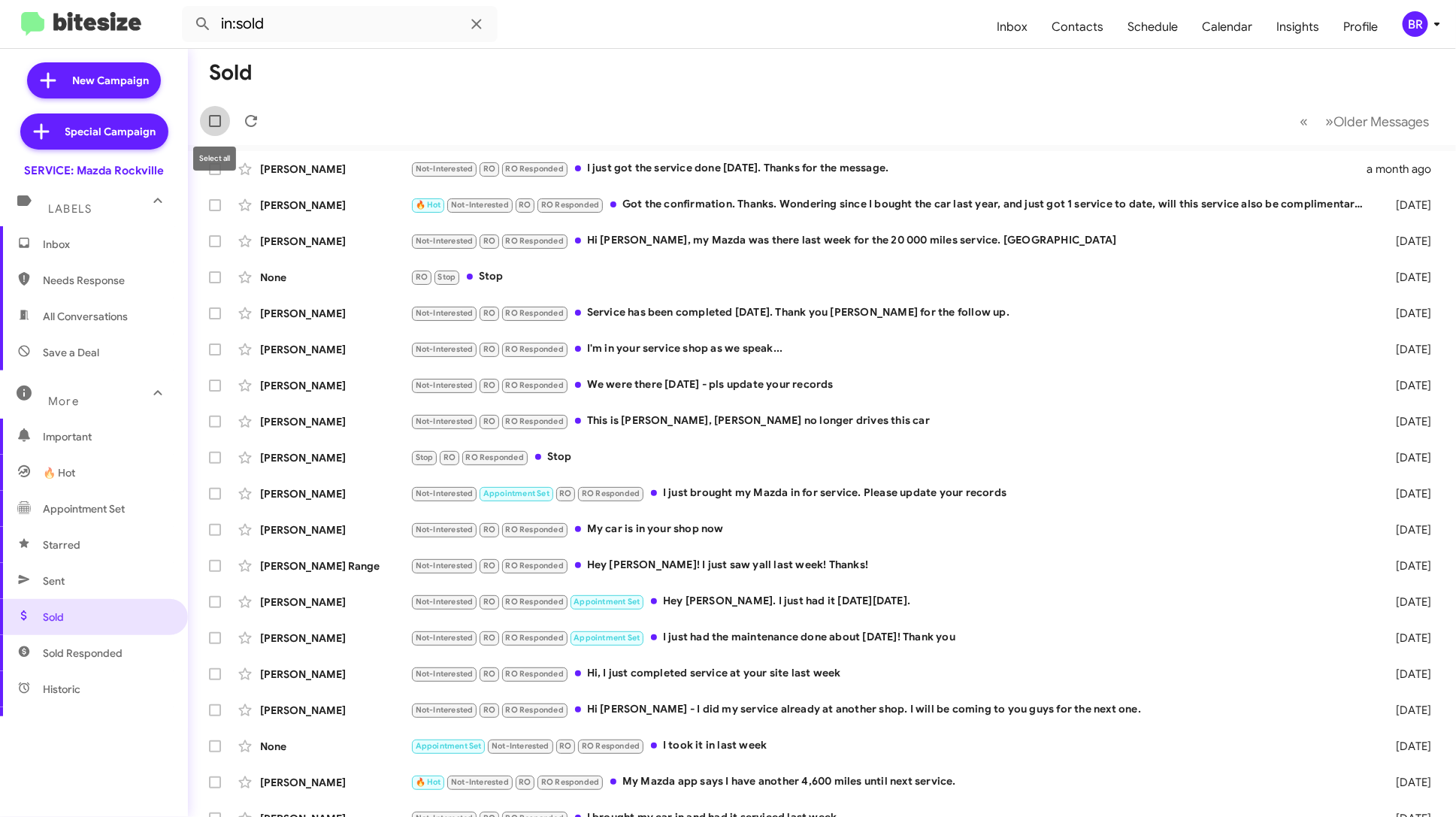
checkbox input "true"
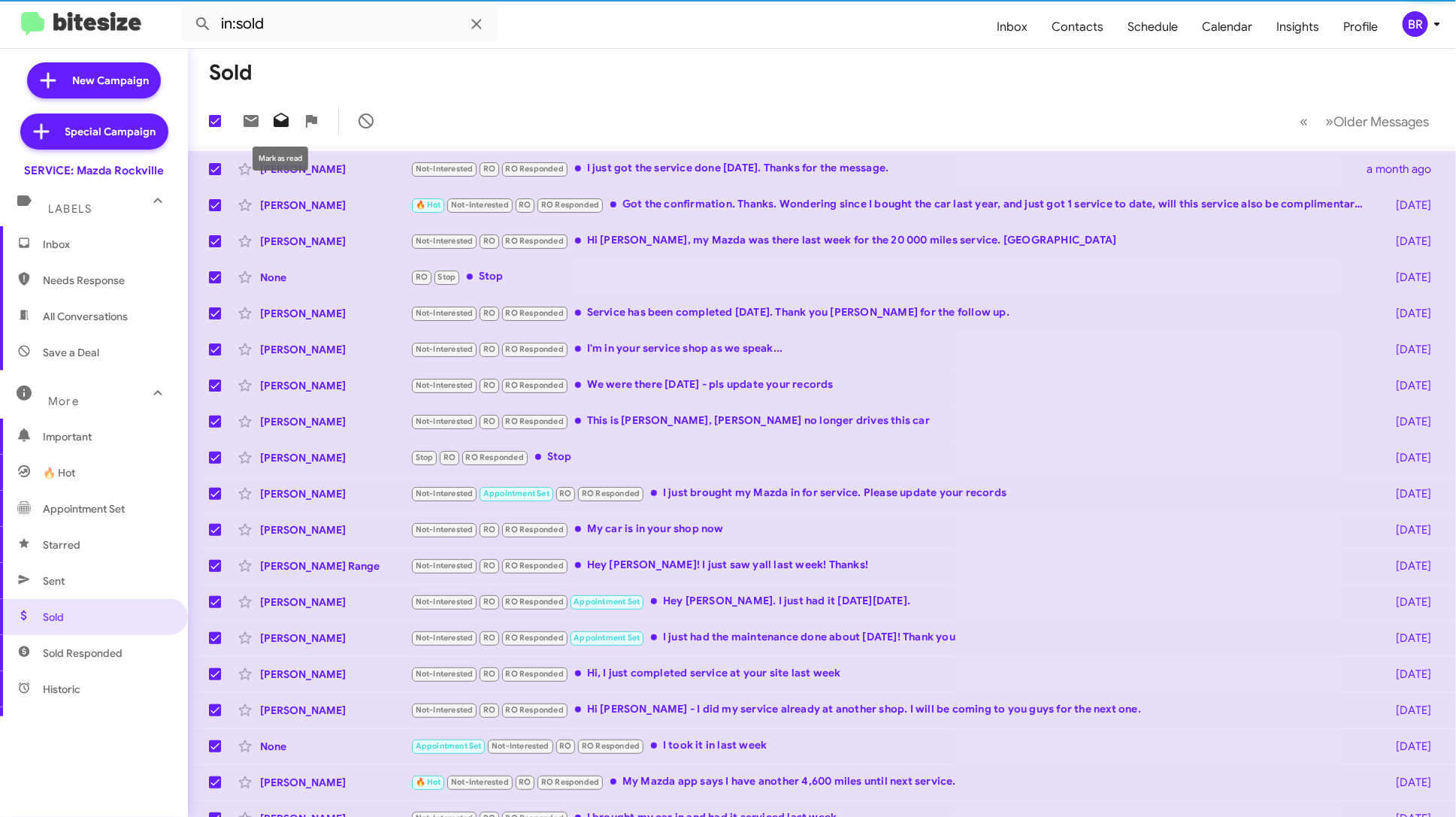
click at [285, 121] on icon at bounding box center [281, 120] width 15 height 14
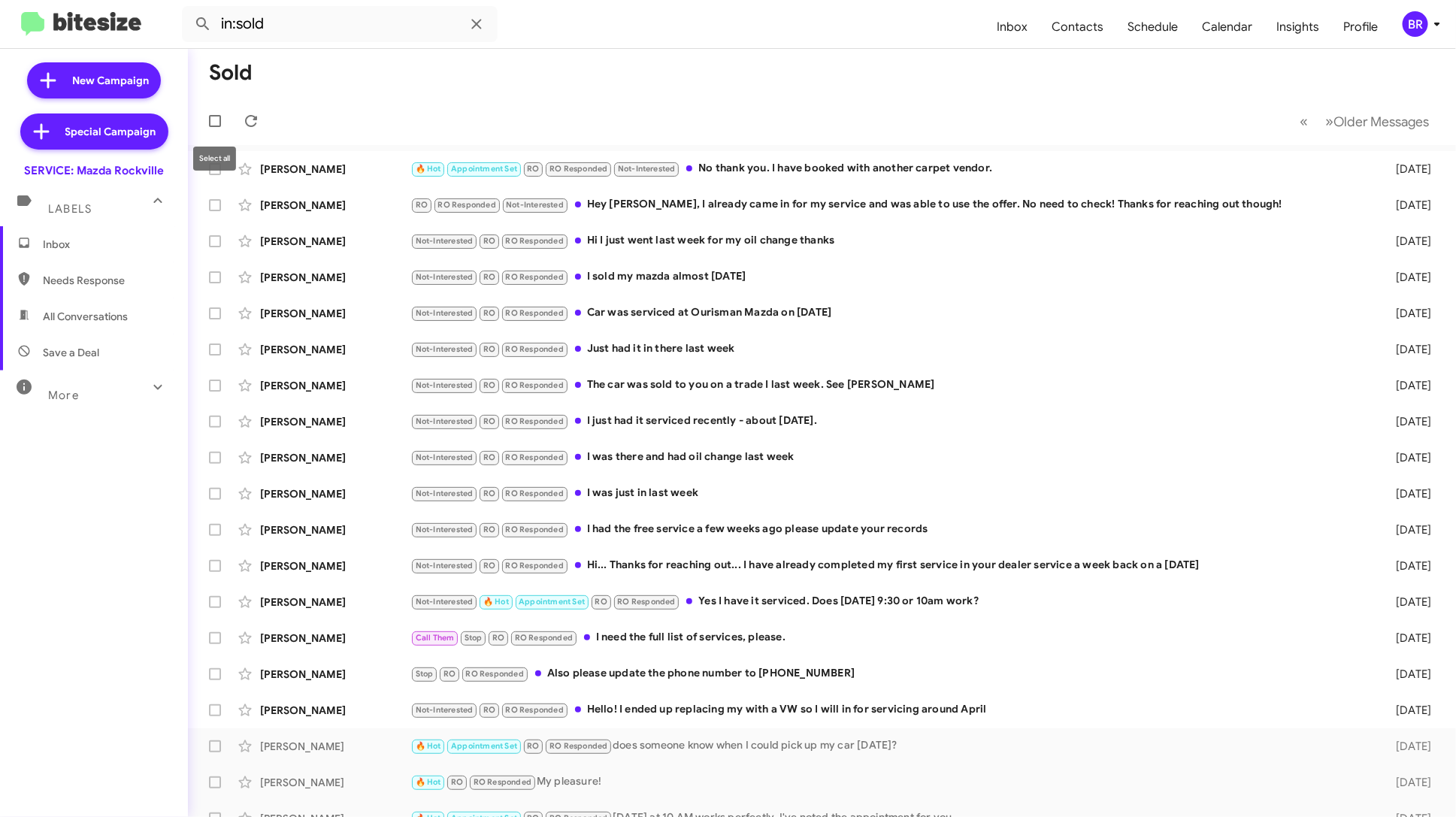
click at [213, 118] on span at bounding box center [214, 120] width 12 height 12
click at [214, 127] on input "checkbox" at bounding box center [214, 127] width 1 height 1
checkbox input "true"
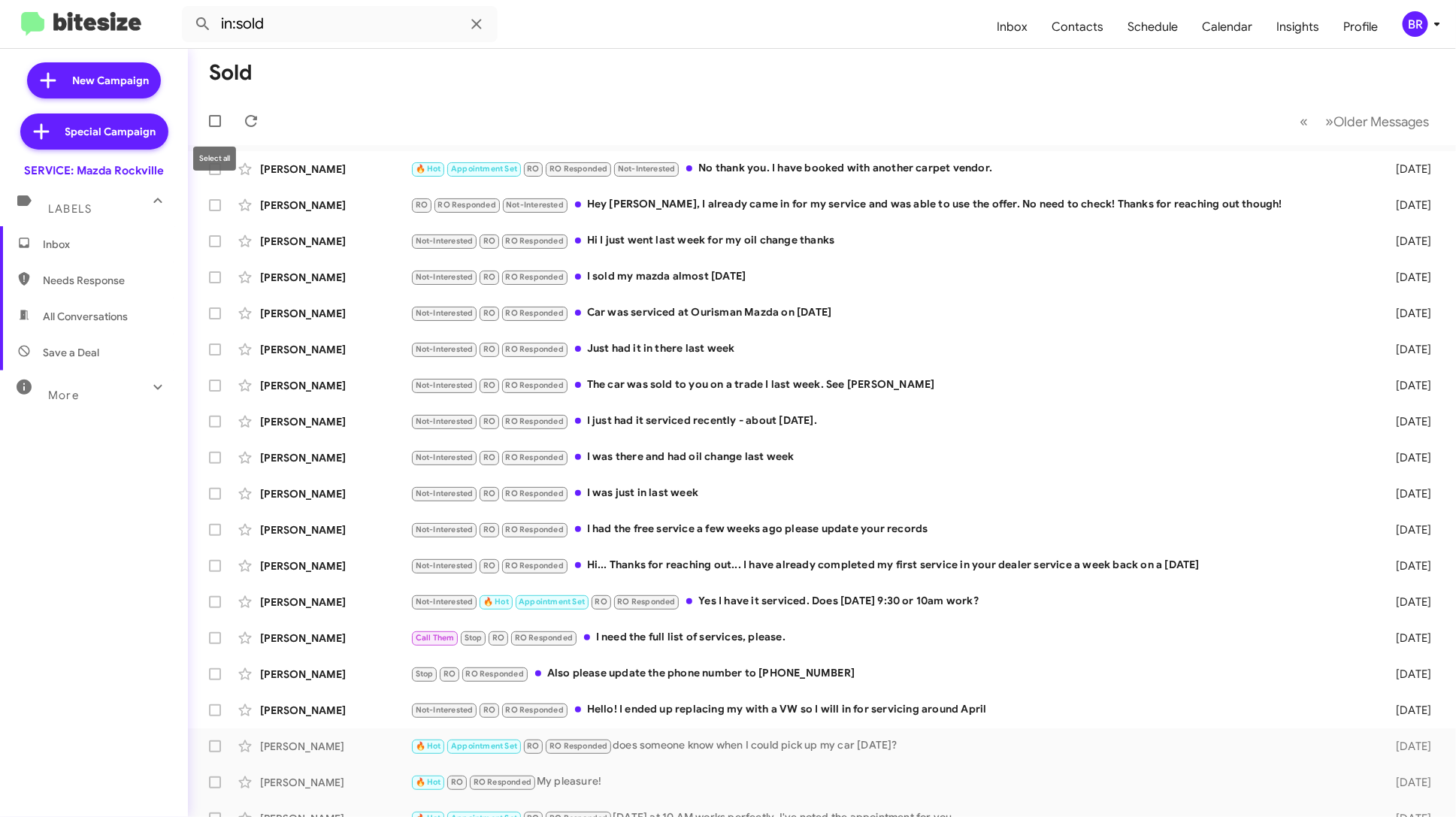
checkbox input "true"
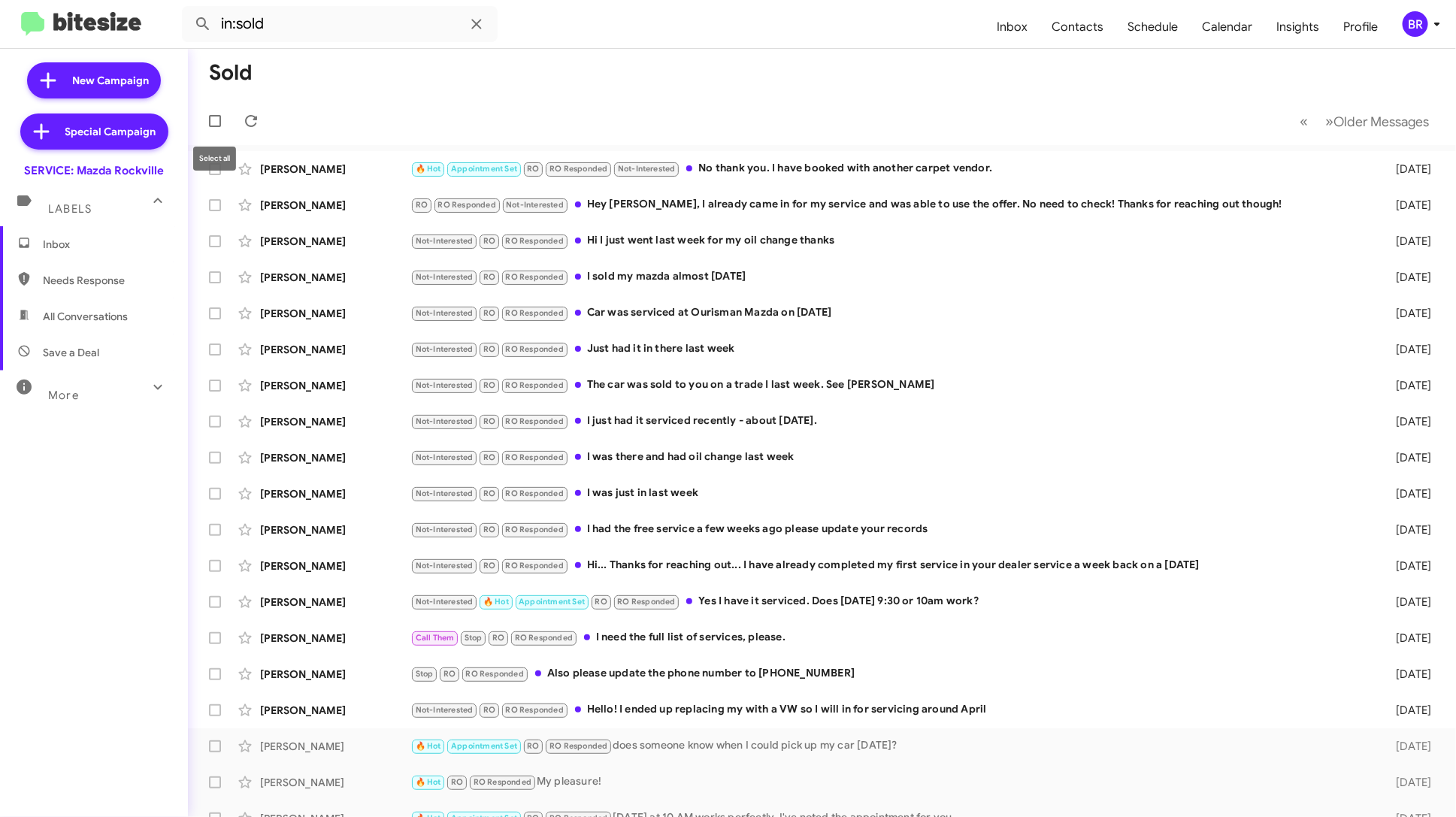
checkbox input "true"
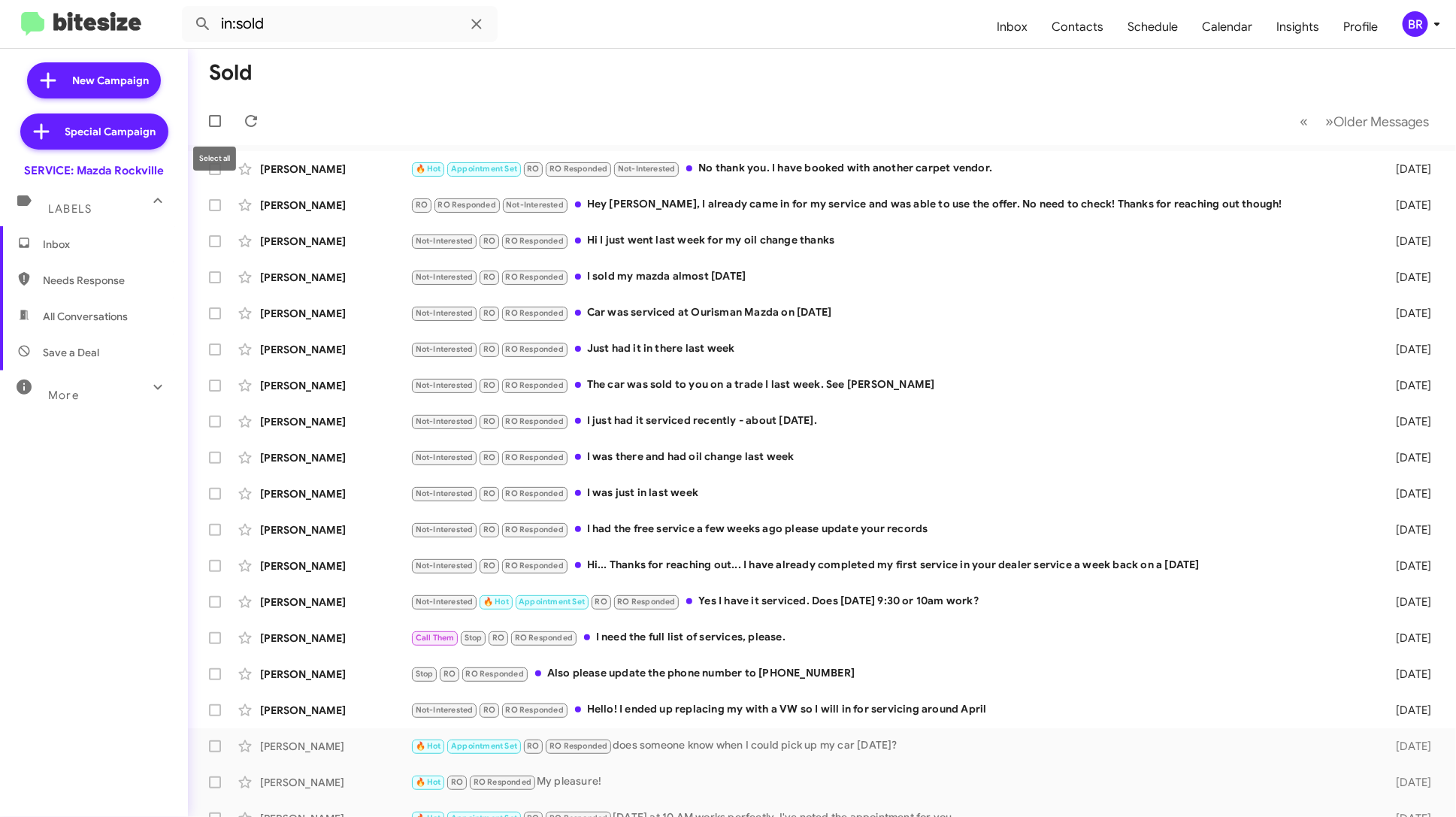
checkbox input "true"
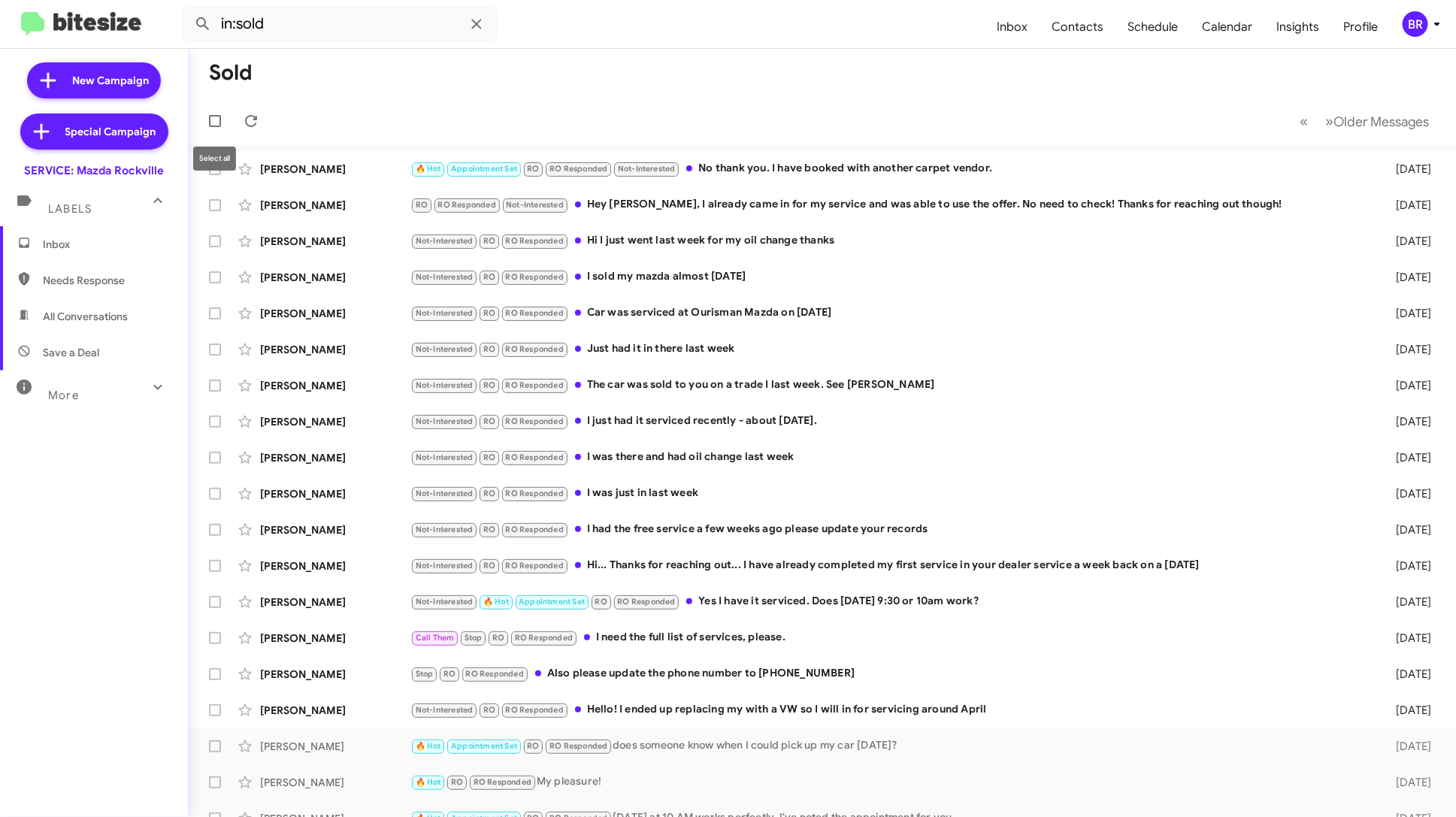
checkbox input "true"
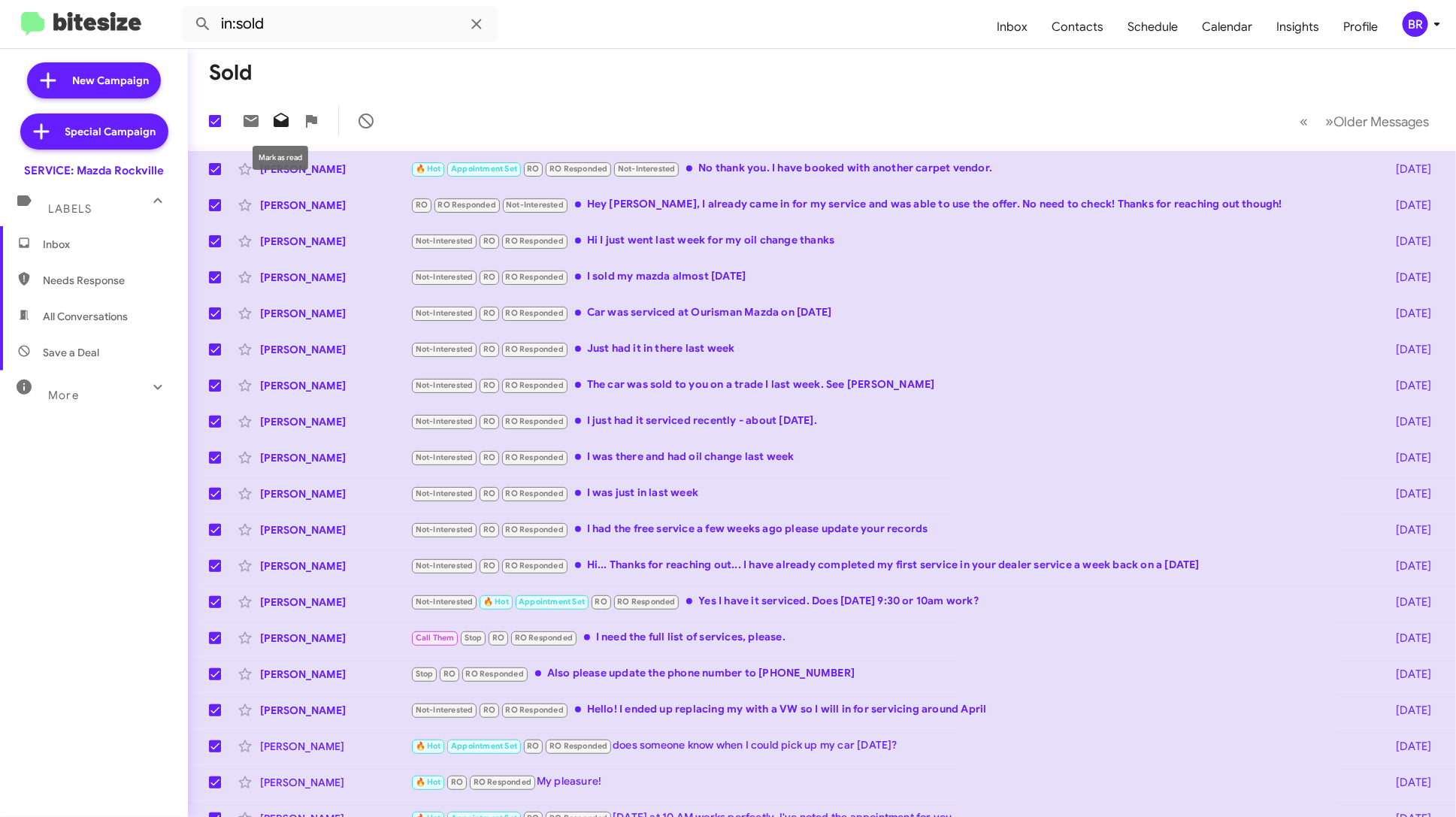
click at [279, 120] on icon at bounding box center [281, 120] width 15 height 14
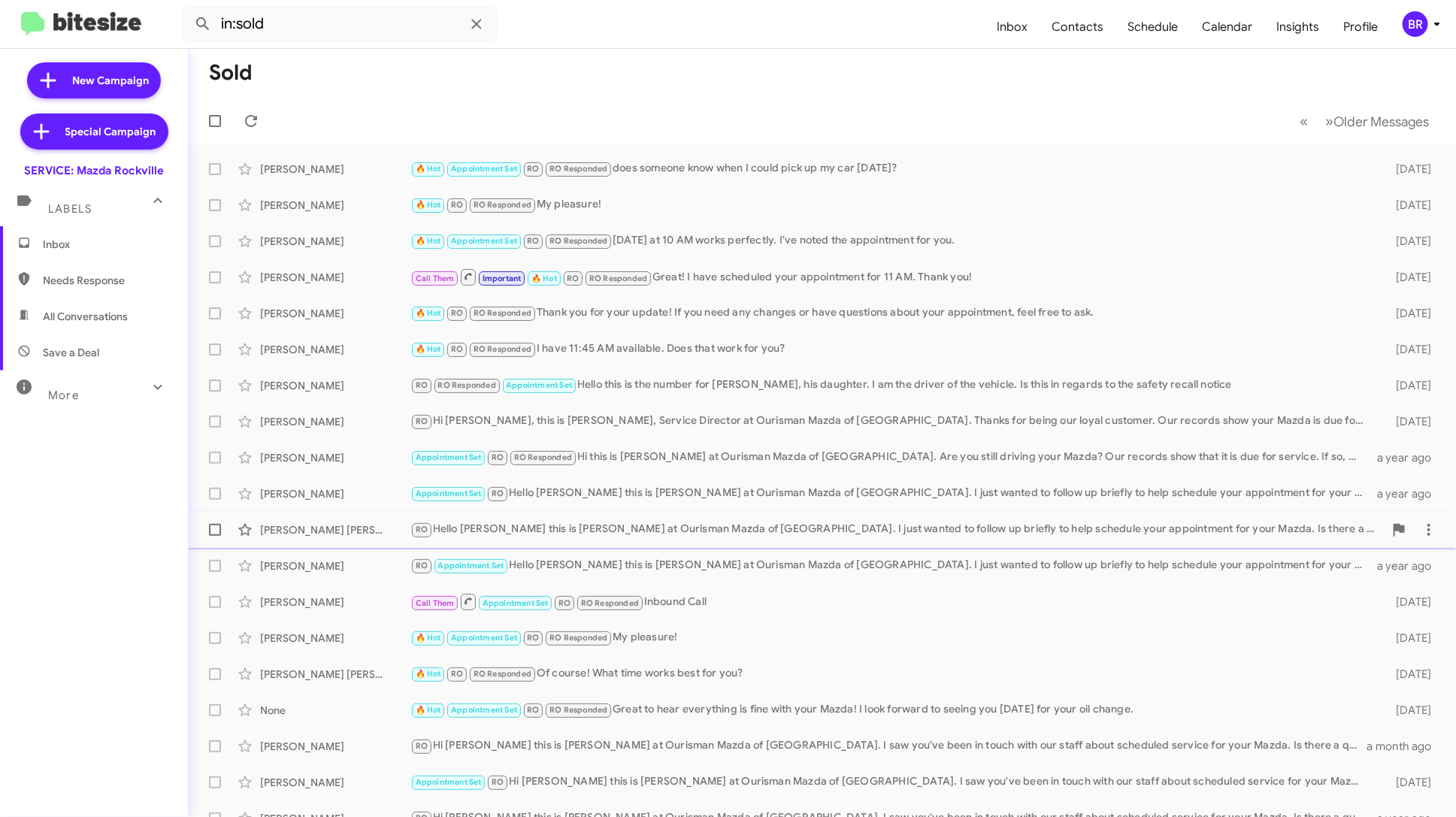
click at [1192, 531] on div "RO Hello [PERSON_NAME] this is [PERSON_NAME] at Ourisman Mazda of [GEOGRAPHIC_D…" at bounding box center [897, 529] width 974 height 17
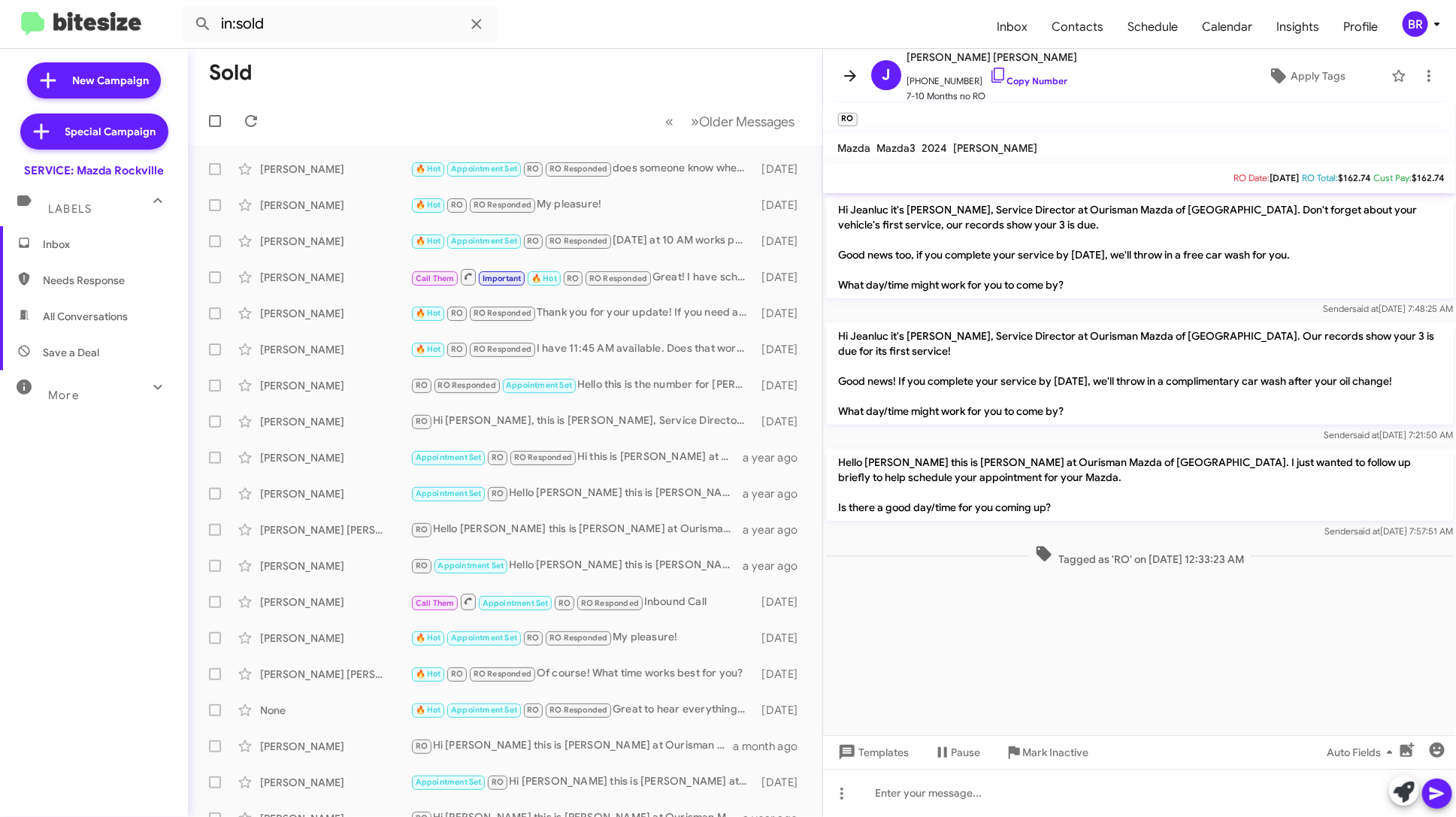
click at [847, 81] on icon at bounding box center [850, 76] width 18 height 18
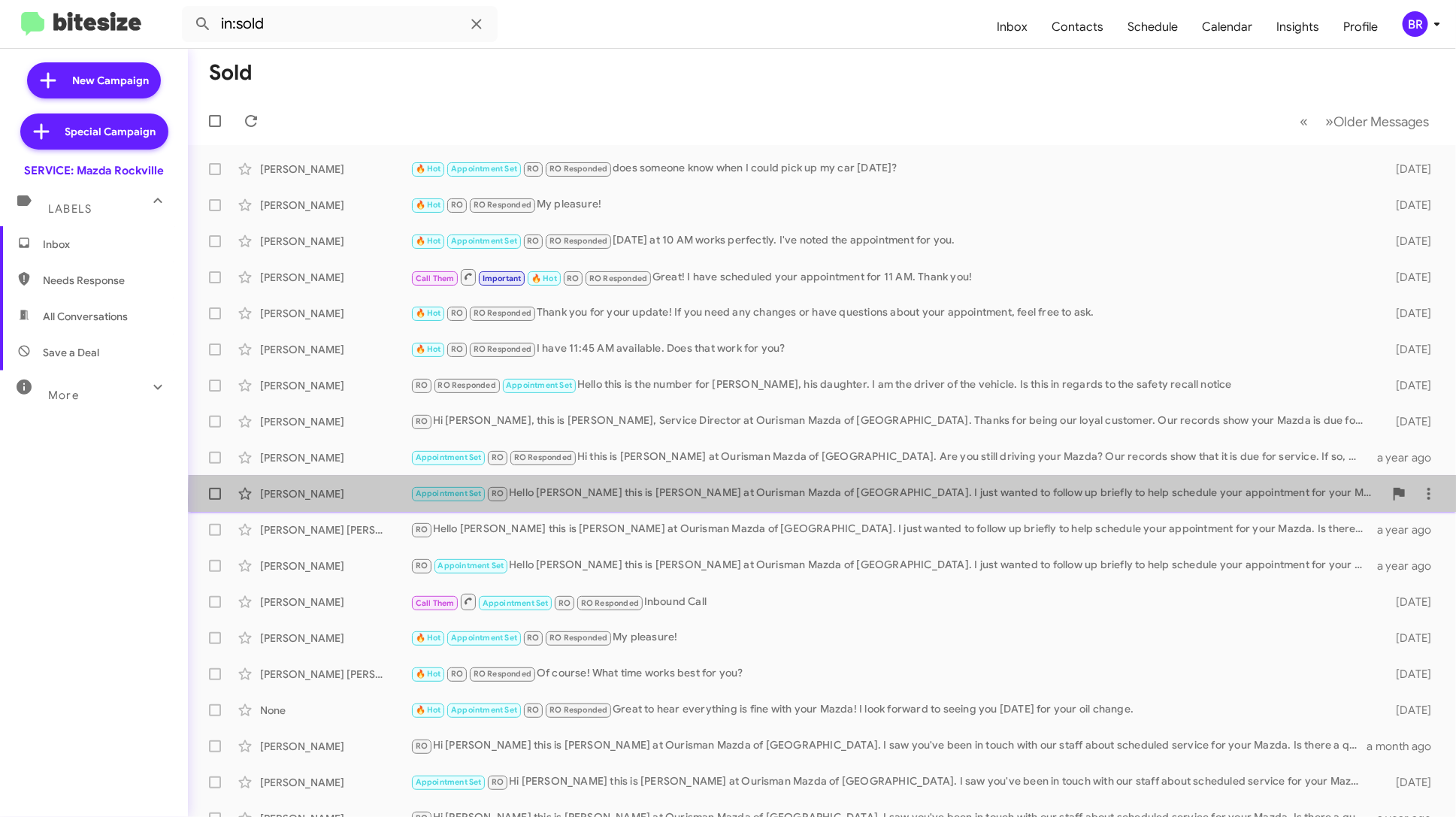
click at [1078, 500] on div "Appointment Set RO Hello Qi-Heng this is [PERSON_NAME] at Ourisman Mazda of [GE…" at bounding box center [897, 493] width 974 height 17
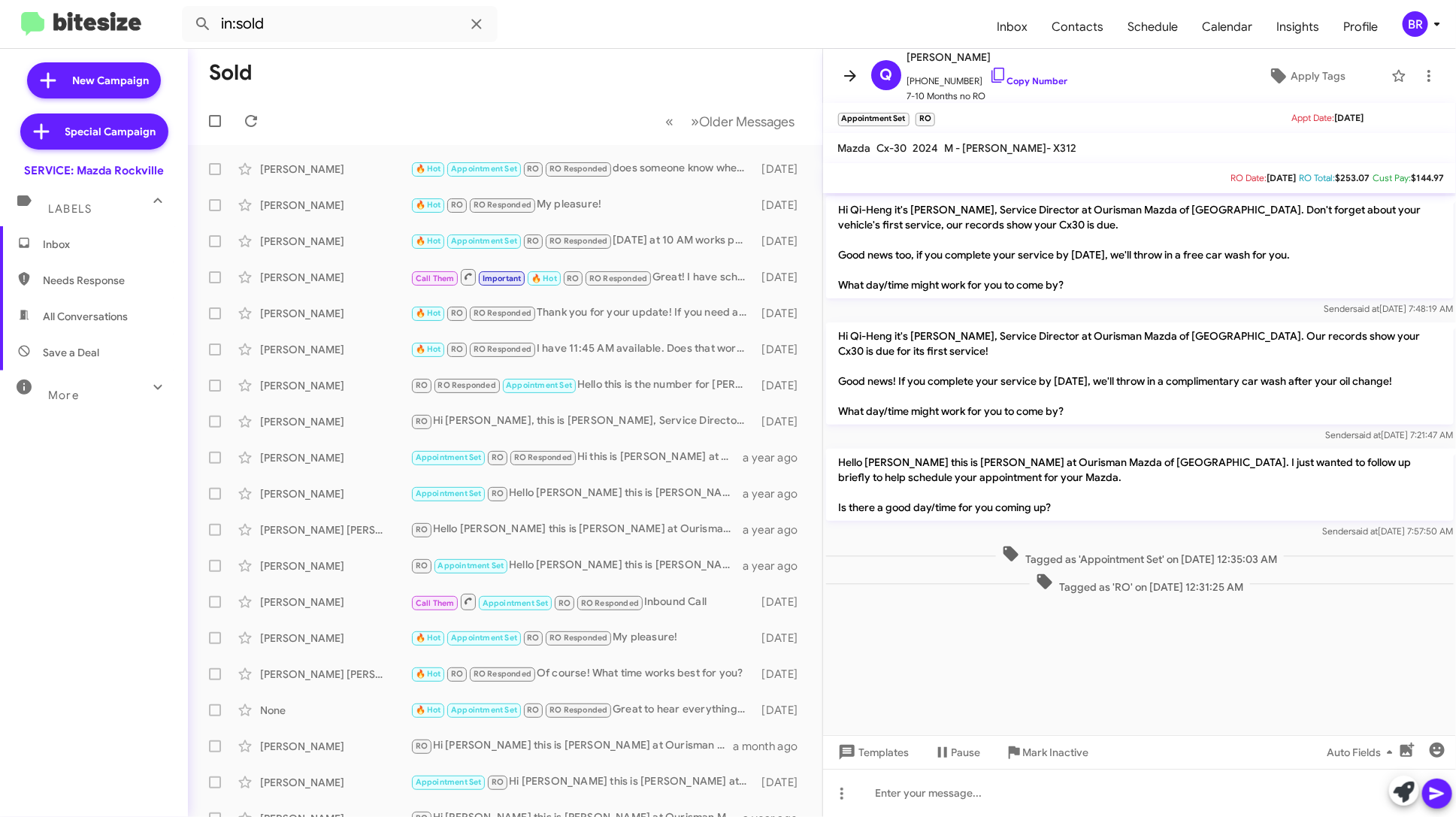
click at [848, 70] on icon at bounding box center [850, 76] width 18 height 18
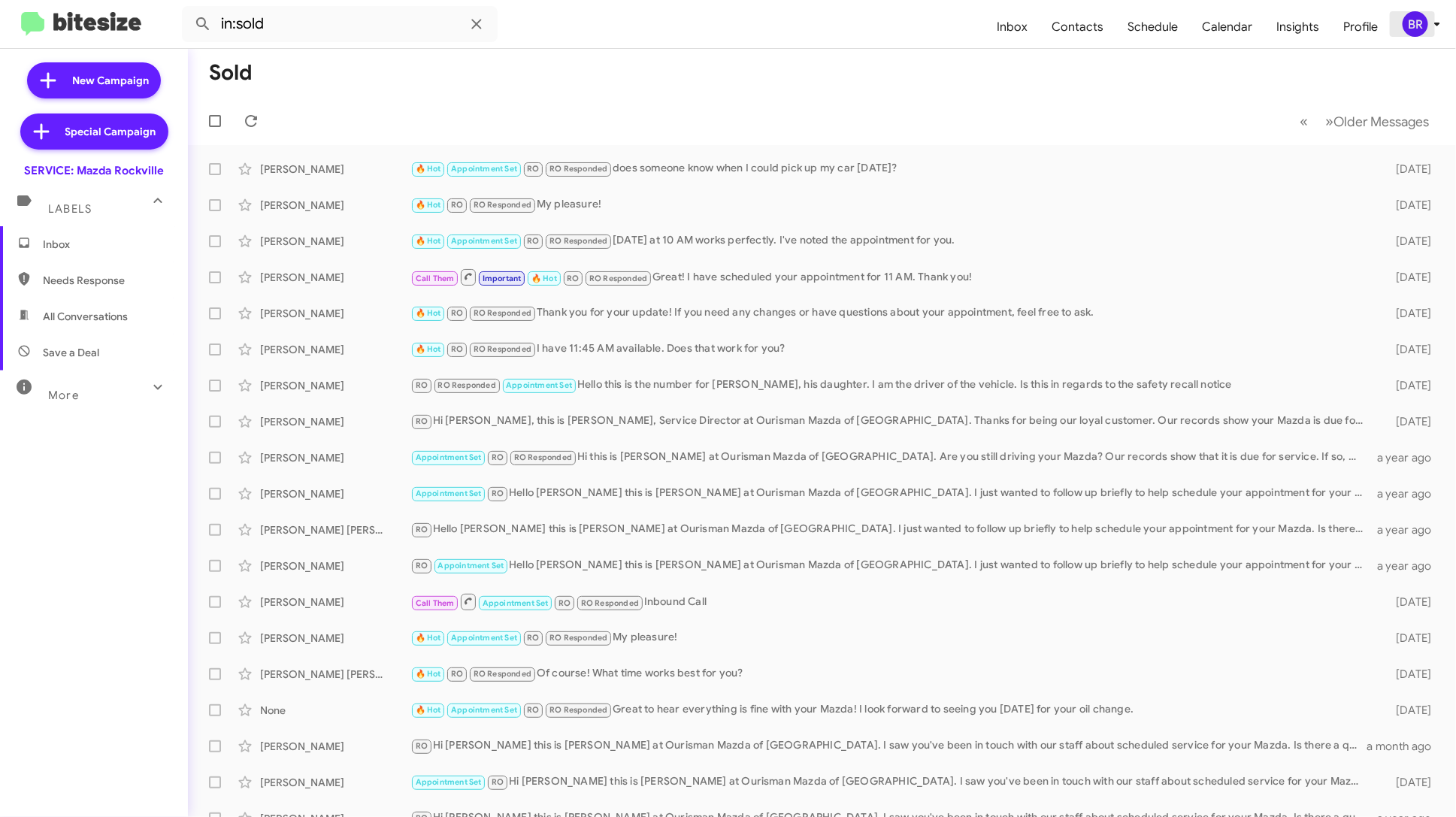
click at [1420, 26] on div "BR" at bounding box center [1415, 24] width 26 height 26
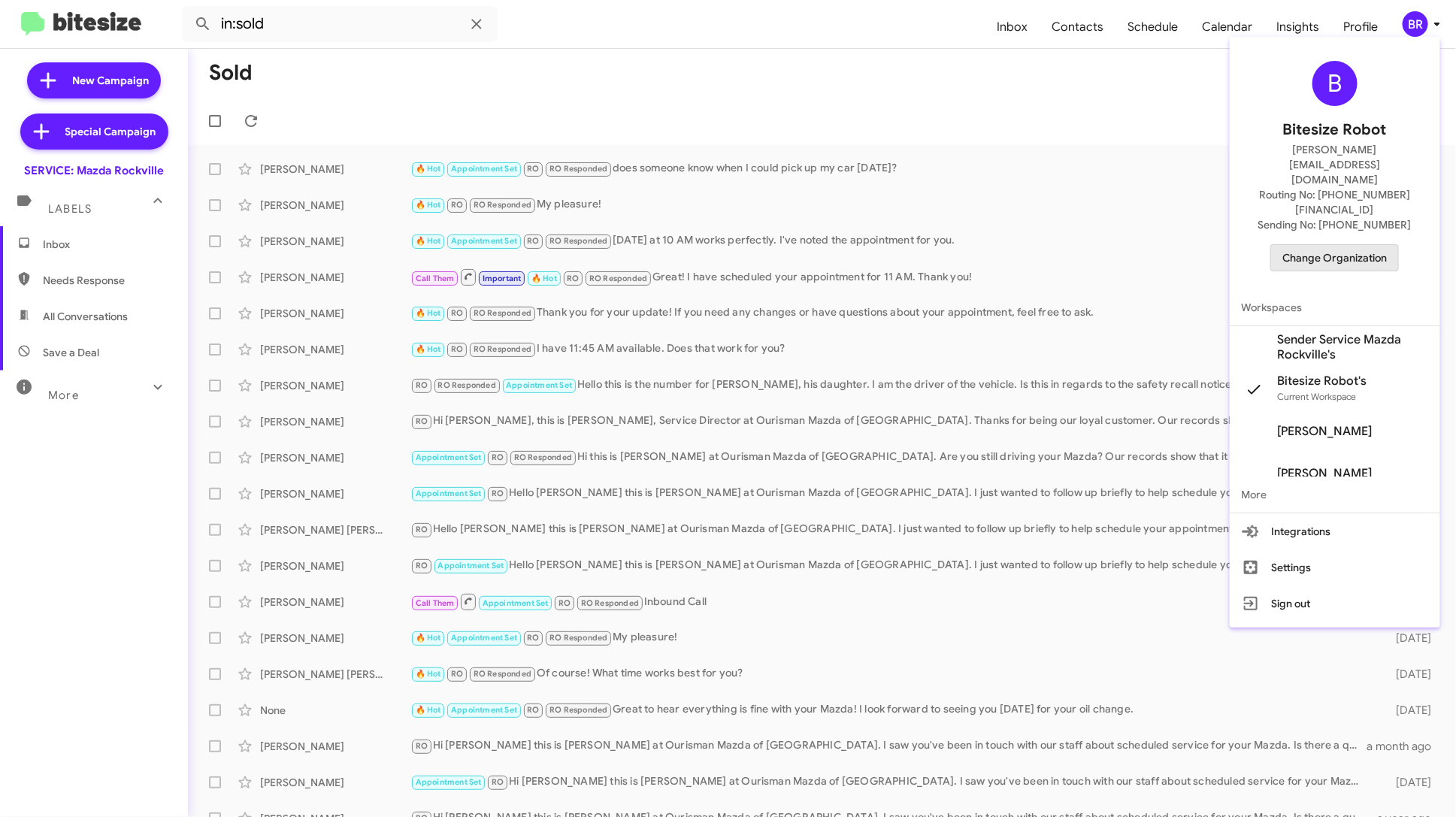
click at [1360, 245] on span "Change Organization" at bounding box center [1334, 257] width 105 height 26
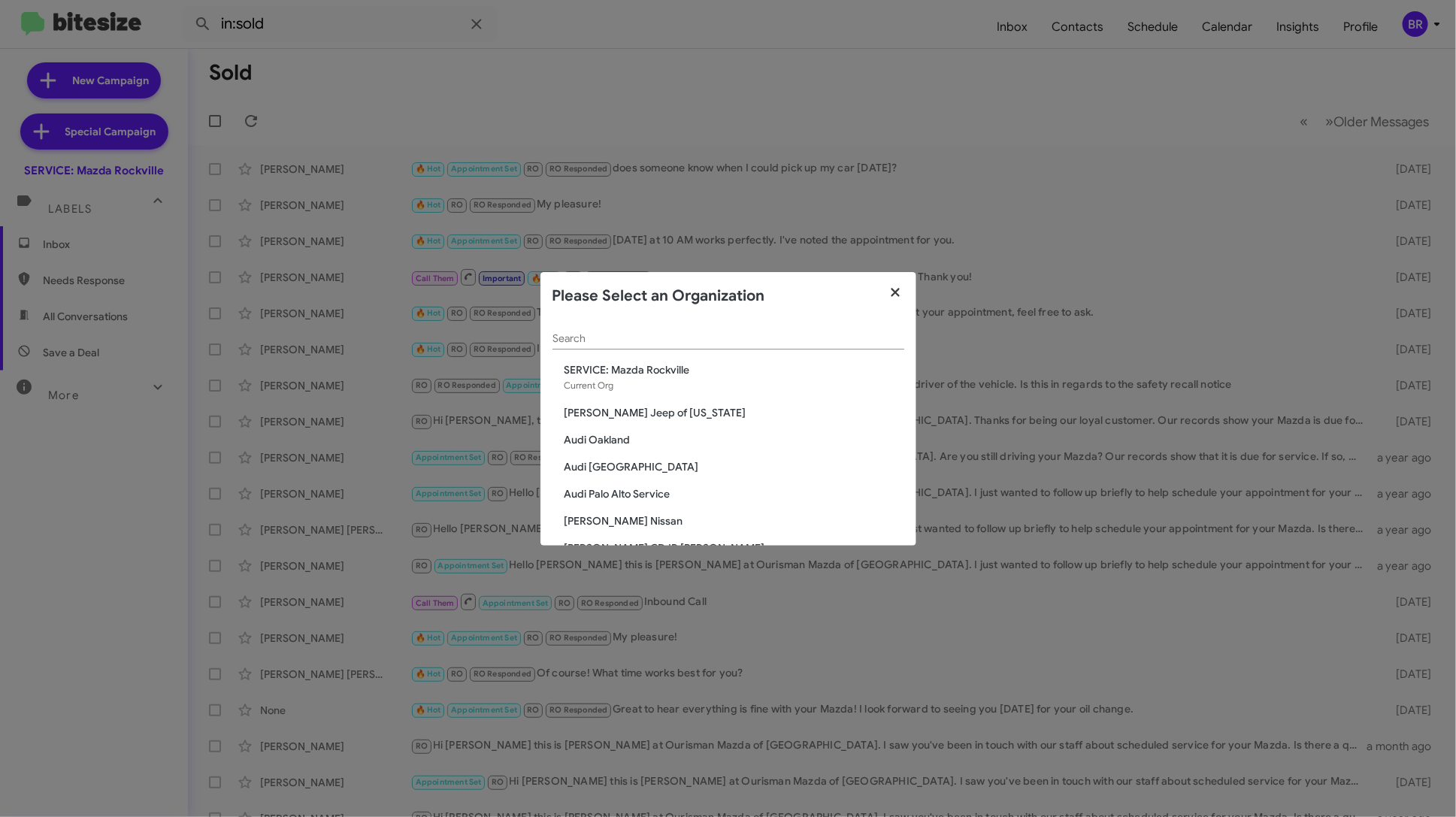
click at [898, 289] on icon "button" at bounding box center [895, 292] width 8 height 8
